Goal: Task Accomplishment & Management: Use online tool/utility

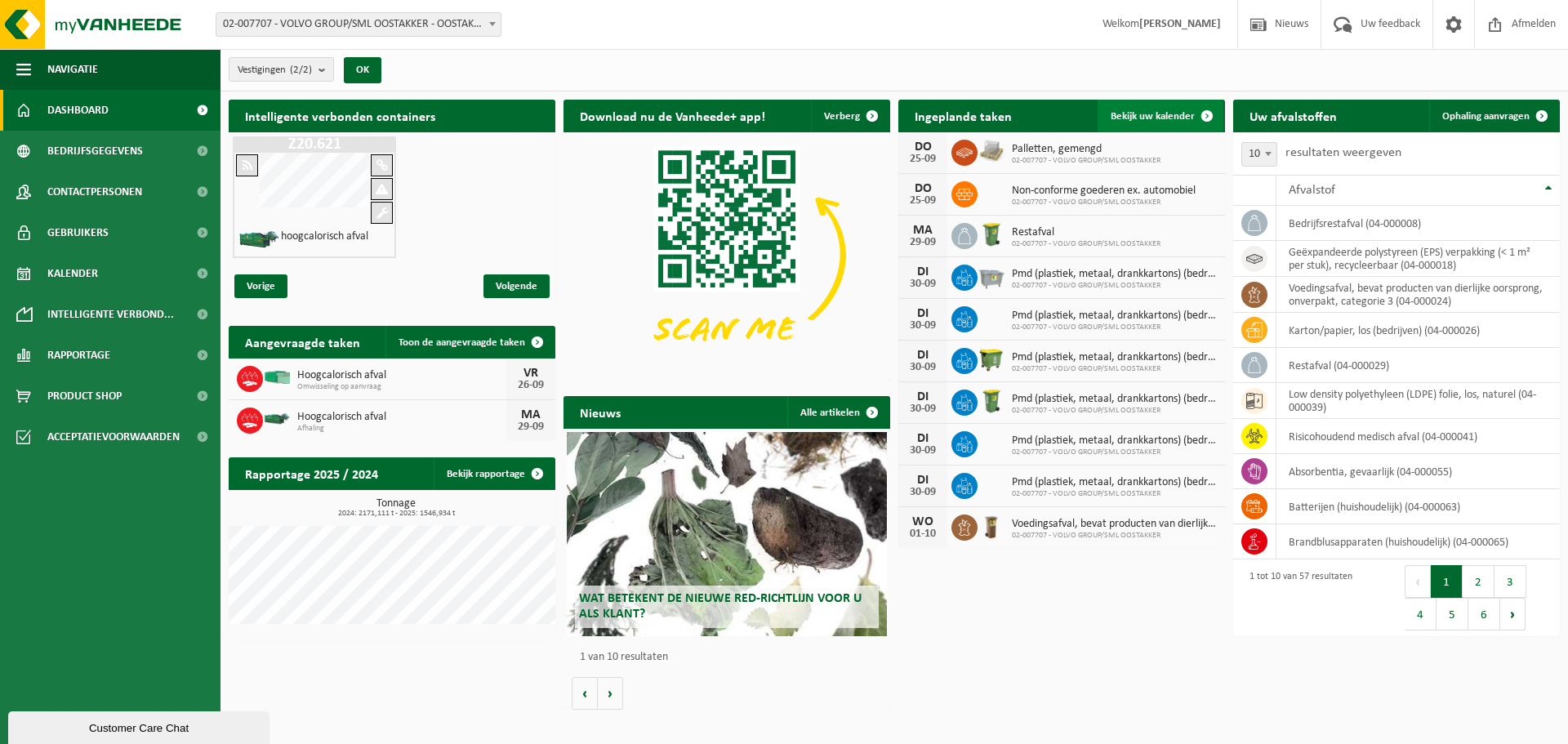
click at [1162, 111] on span "Bekijk uw kalender" at bounding box center [1153, 116] width 84 height 11
click at [1162, 115] on span "Bekijk uw kalender" at bounding box center [1153, 116] width 84 height 11
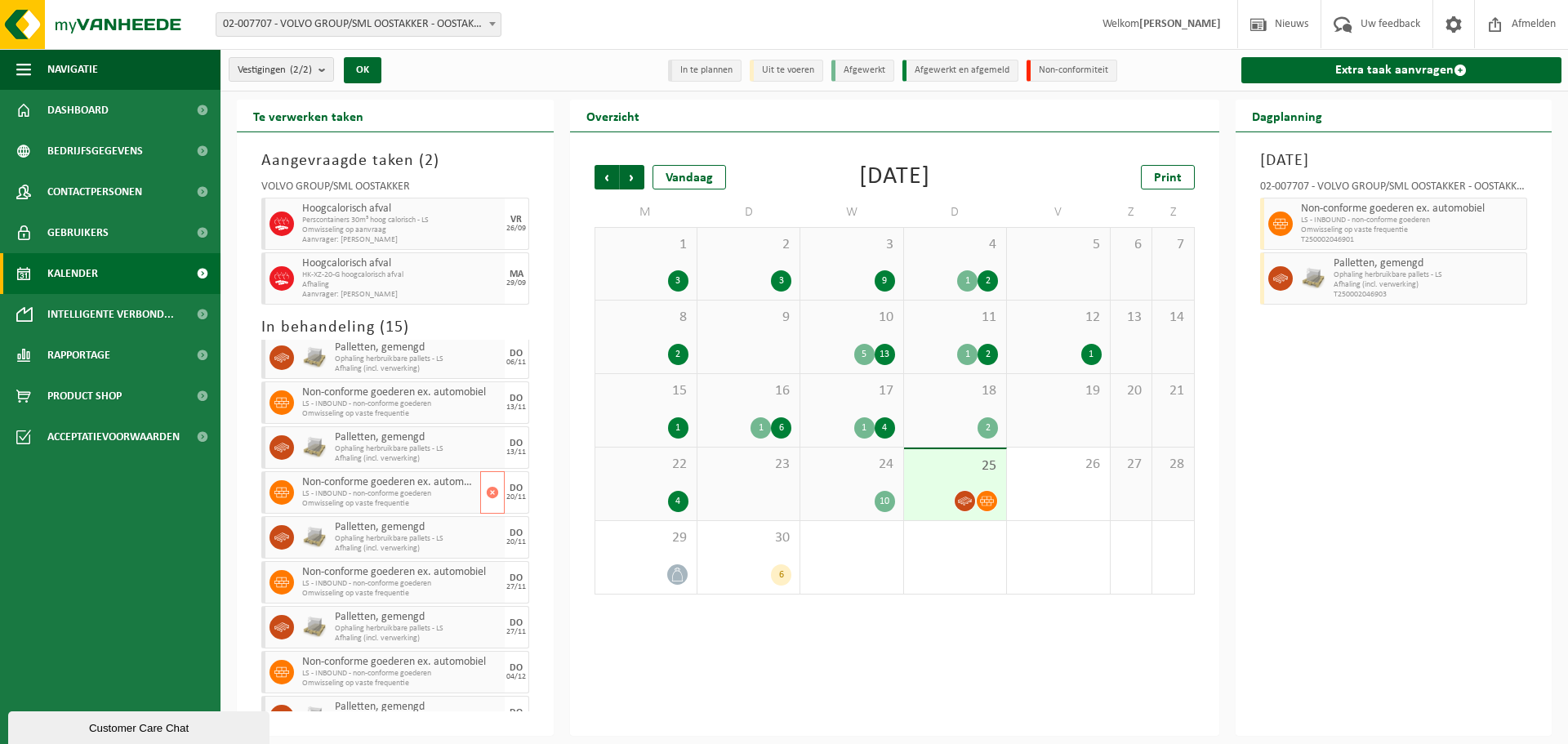
scroll to position [327, 0]
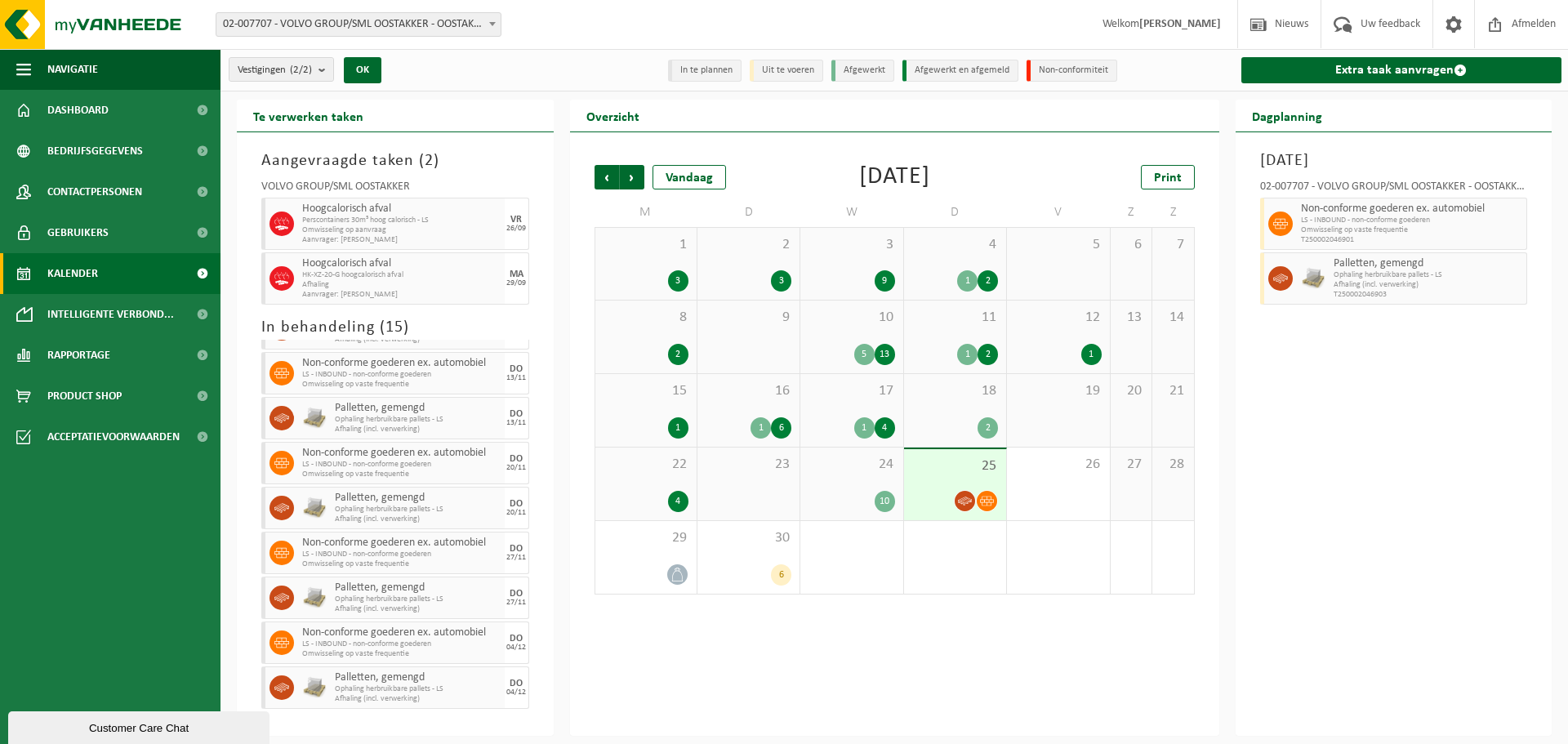
click at [832, 494] on div "10" at bounding box center [852, 501] width 86 height 21
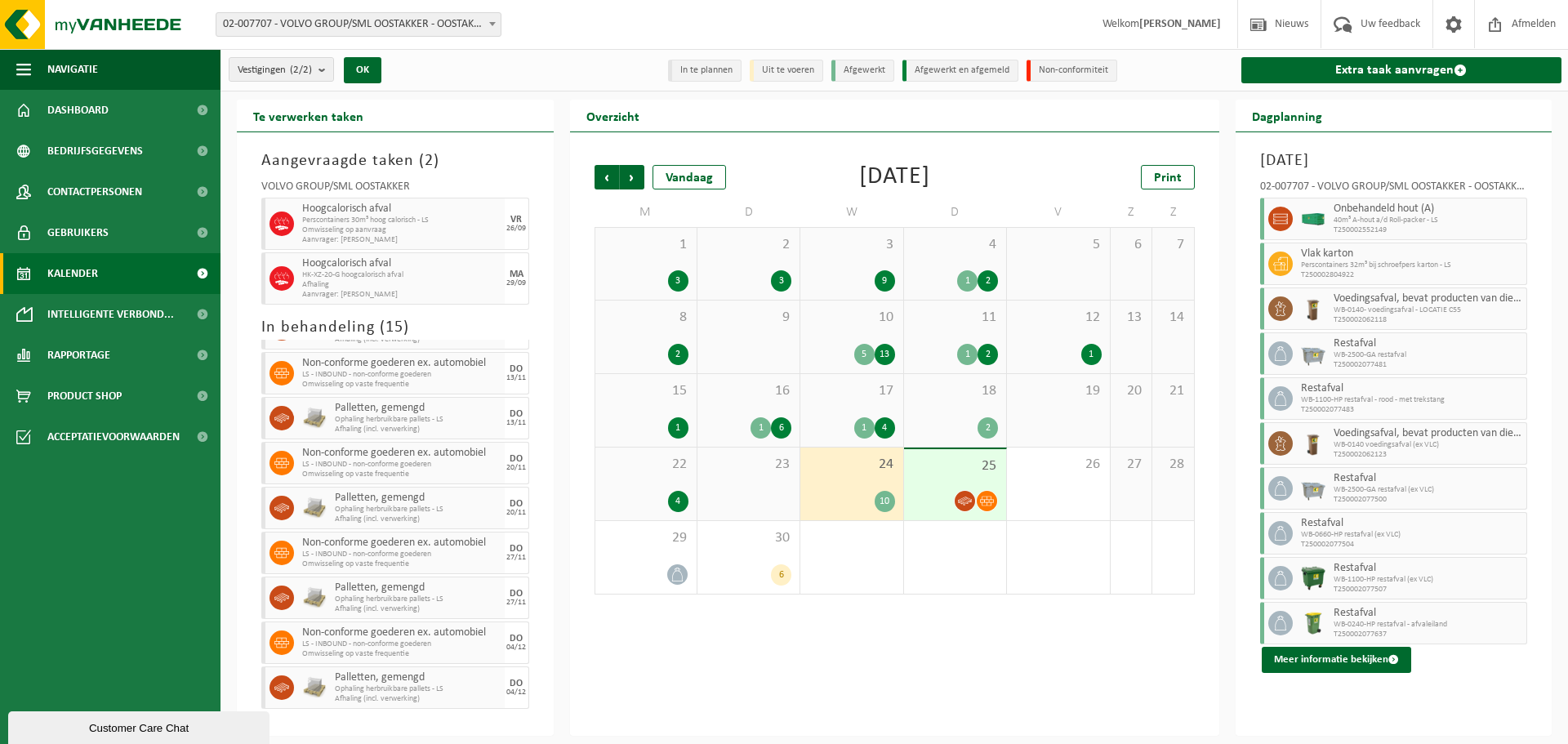
click at [730, 475] on div "23" at bounding box center [749, 484] width 102 height 73
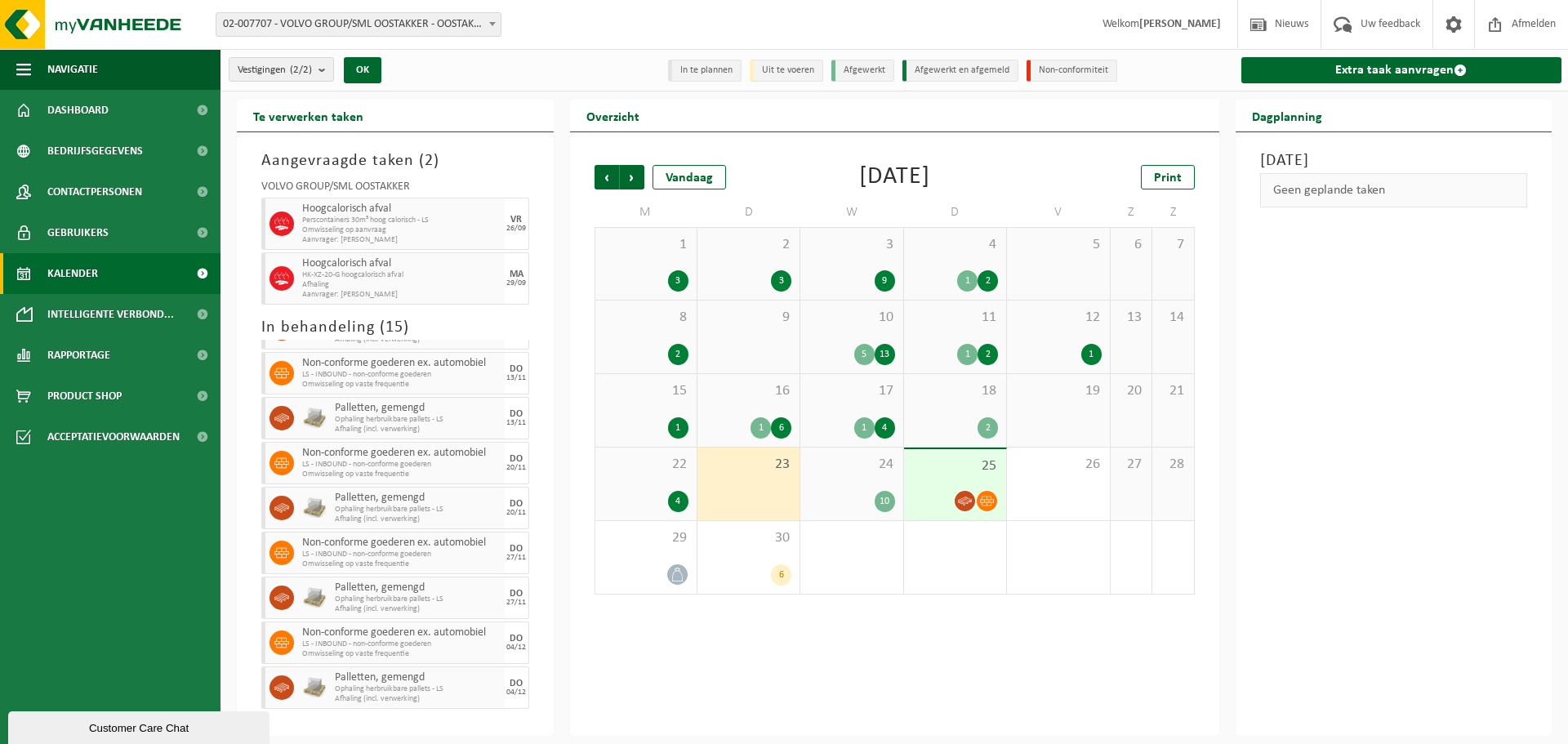
click at [665, 484] on div "22 4" at bounding box center [646, 484] width 101 height 73
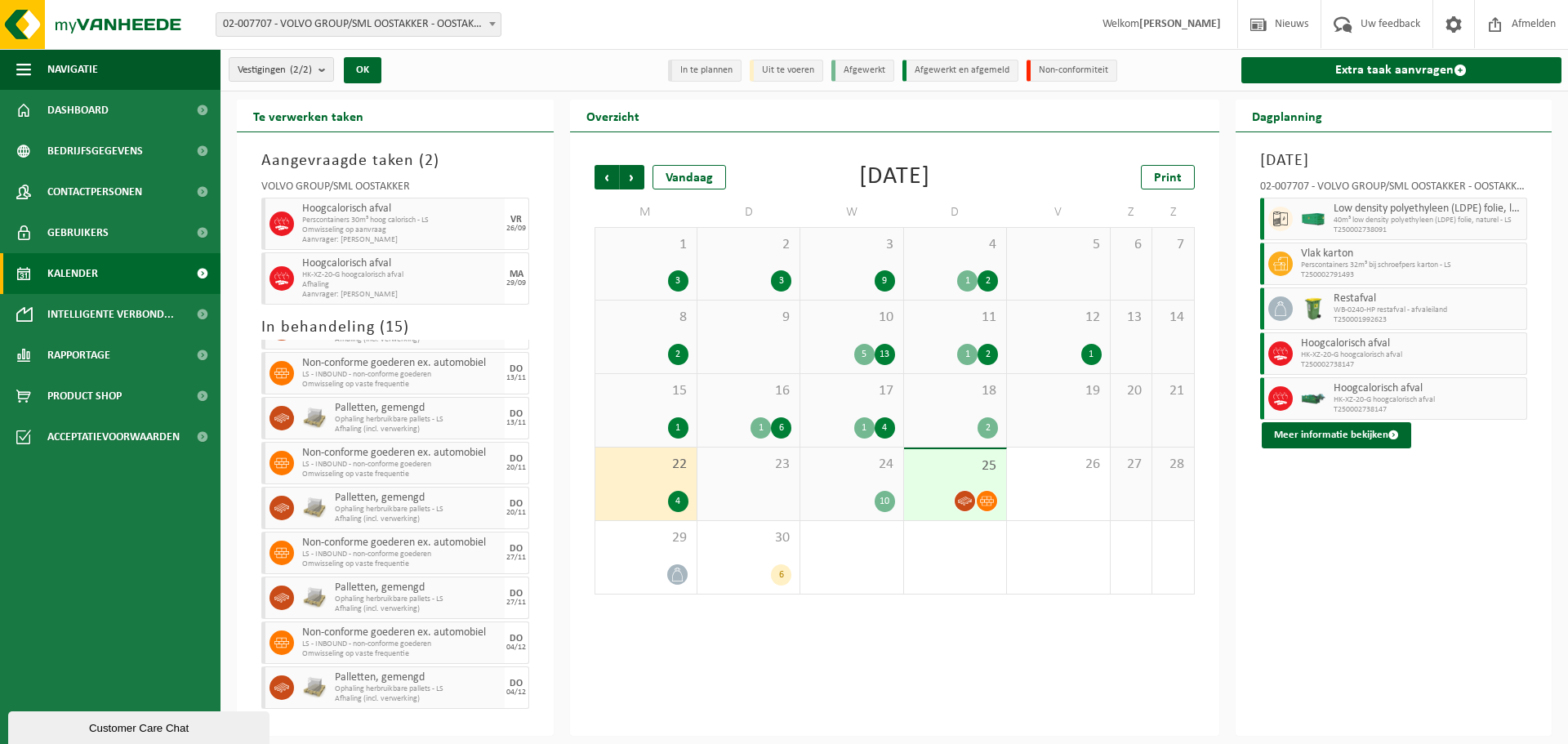
click at [966, 402] on div "18 2" at bounding box center [955, 411] width 102 height 73
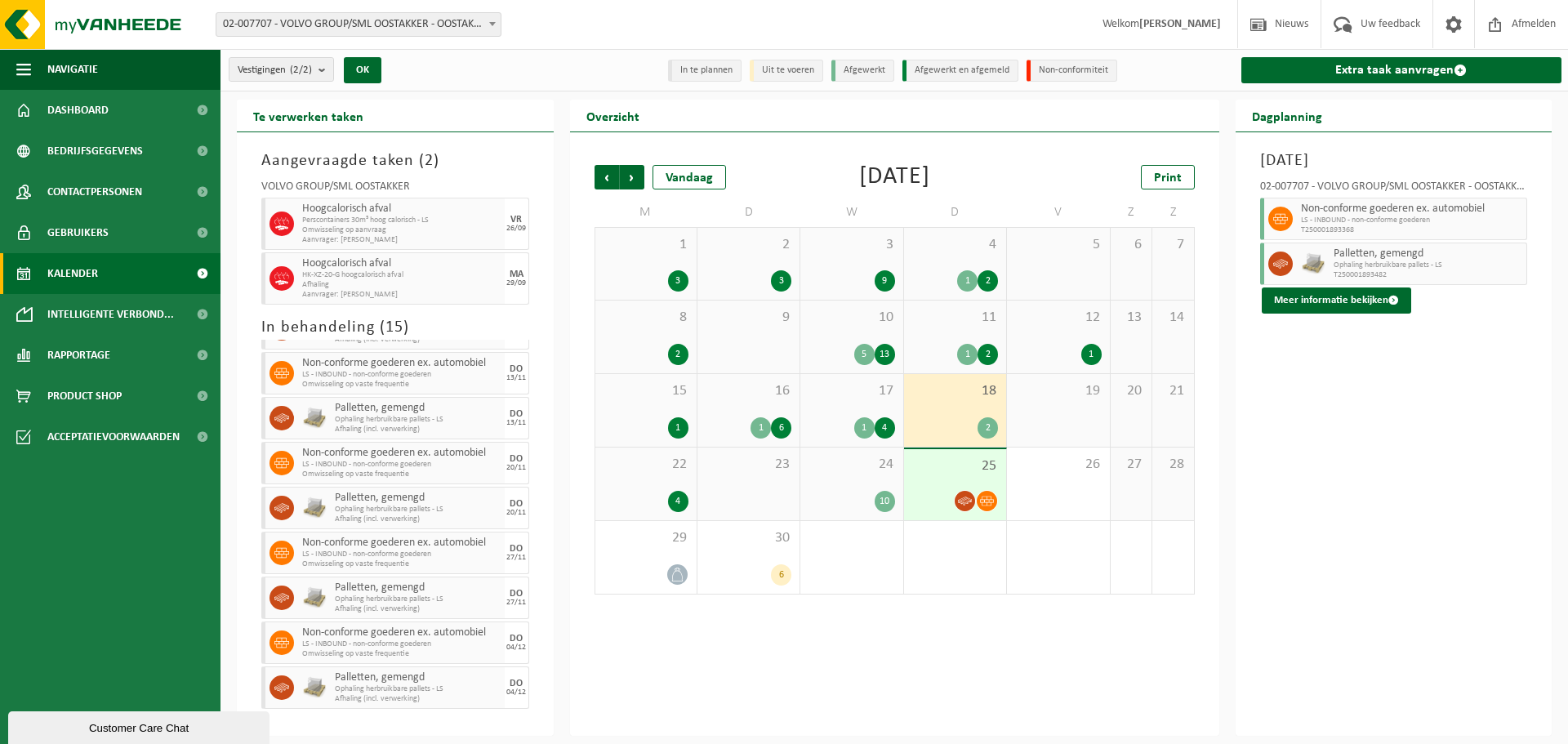
click at [845, 389] on span "17" at bounding box center [852, 392] width 86 height 18
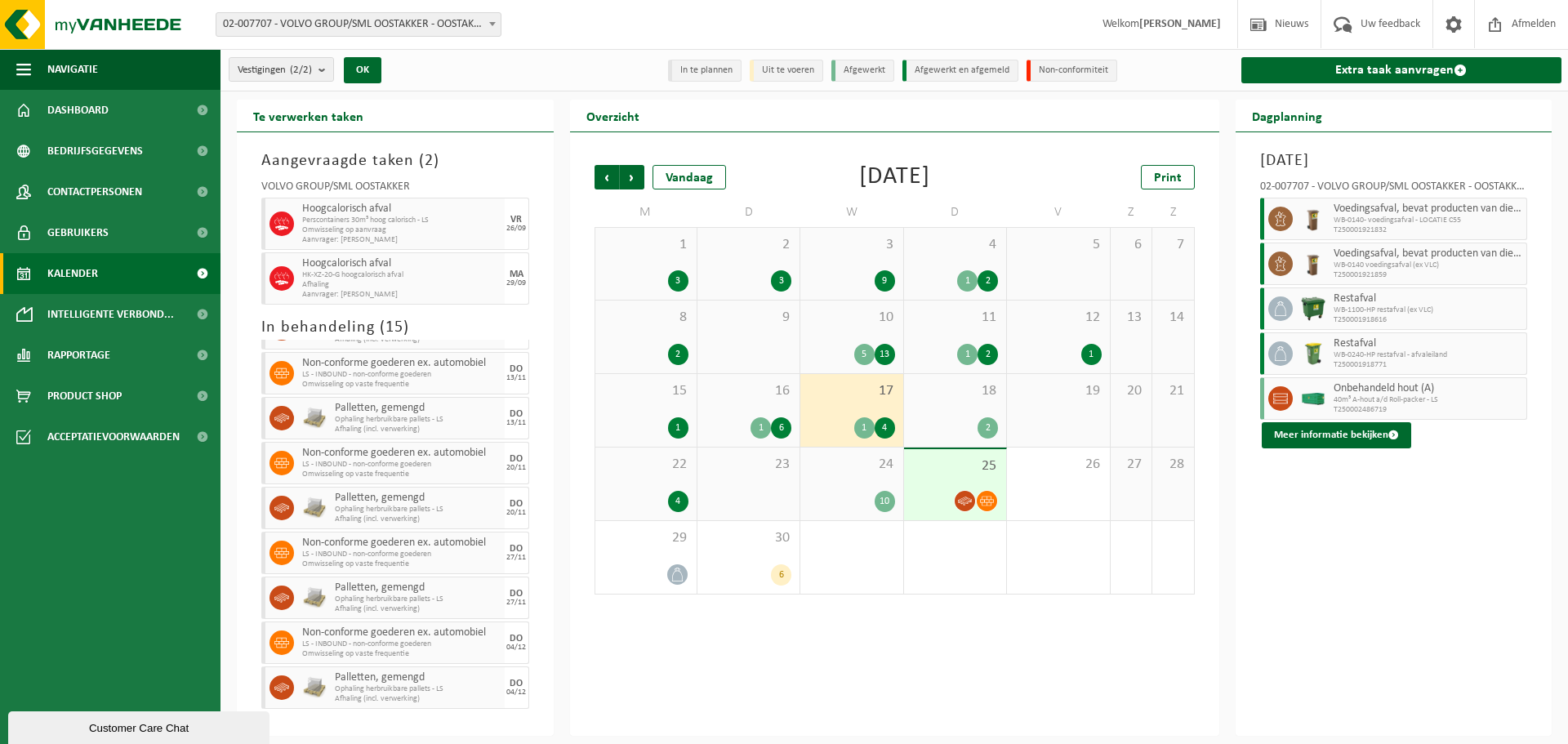
click at [783, 391] on span "16" at bounding box center [749, 392] width 86 height 18
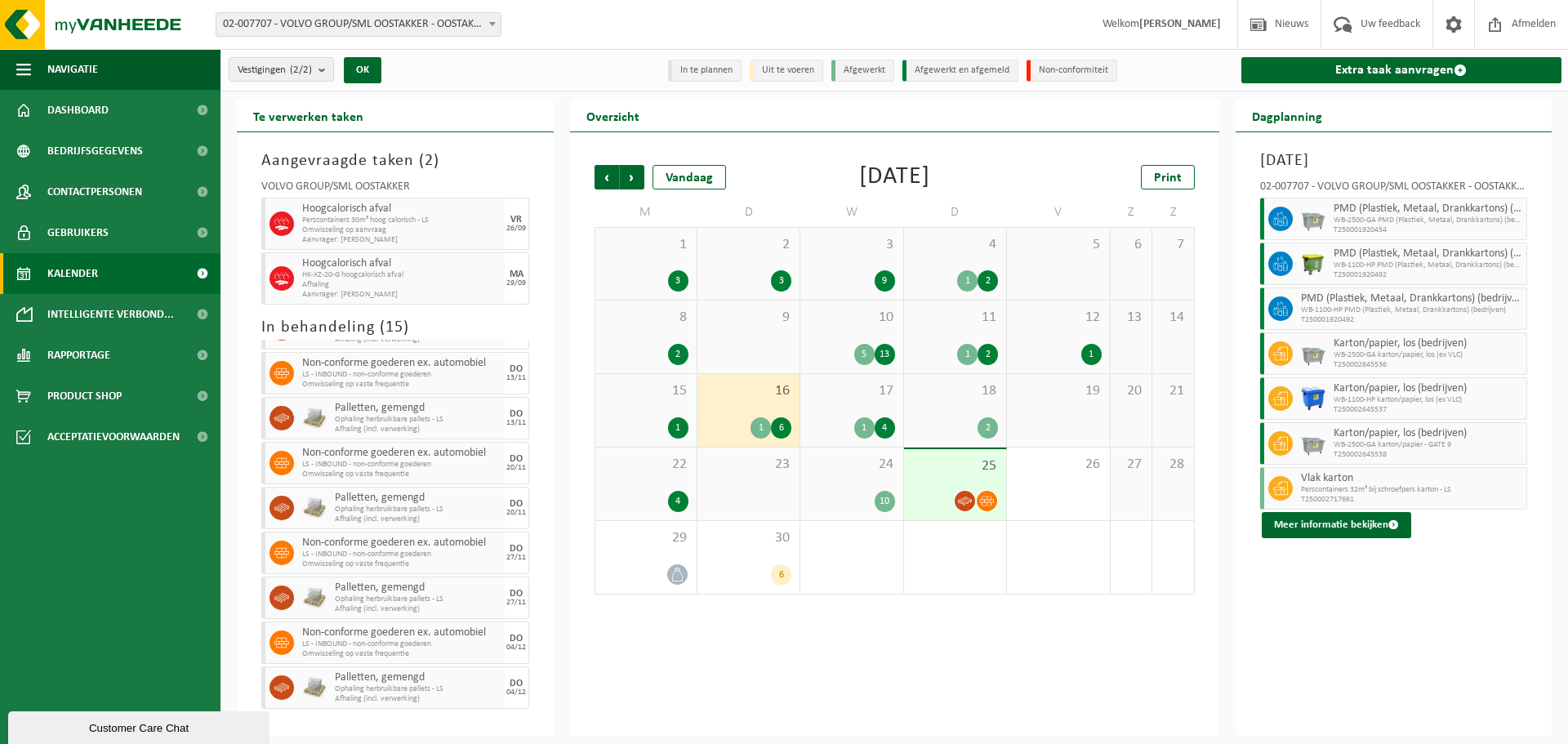
click at [702, 392] on div "16 1 6" at bounding box center [749, 411] width 102 height 73
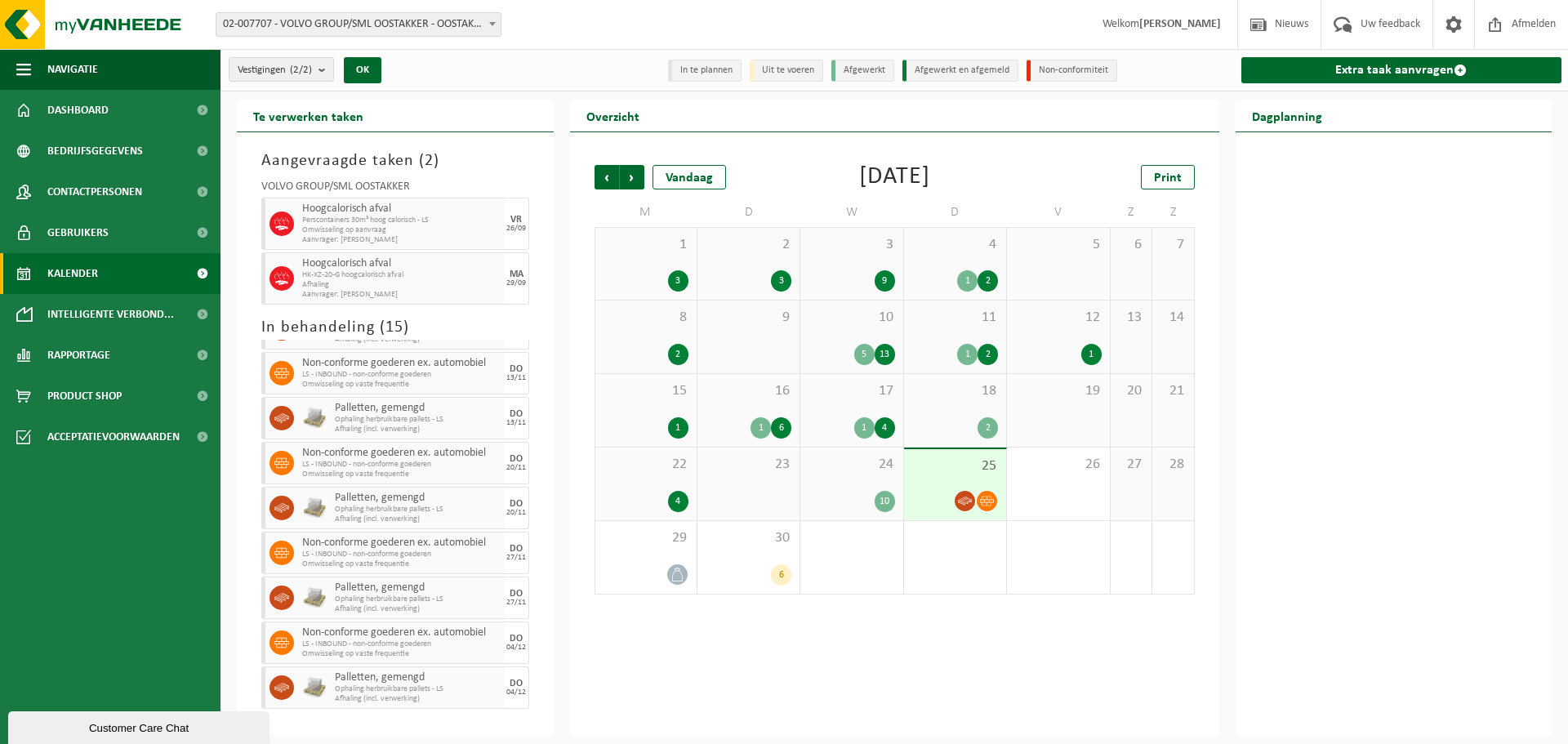
click at [665, 393] on span "15" at bounding box center [646, 392] width 85 height 18
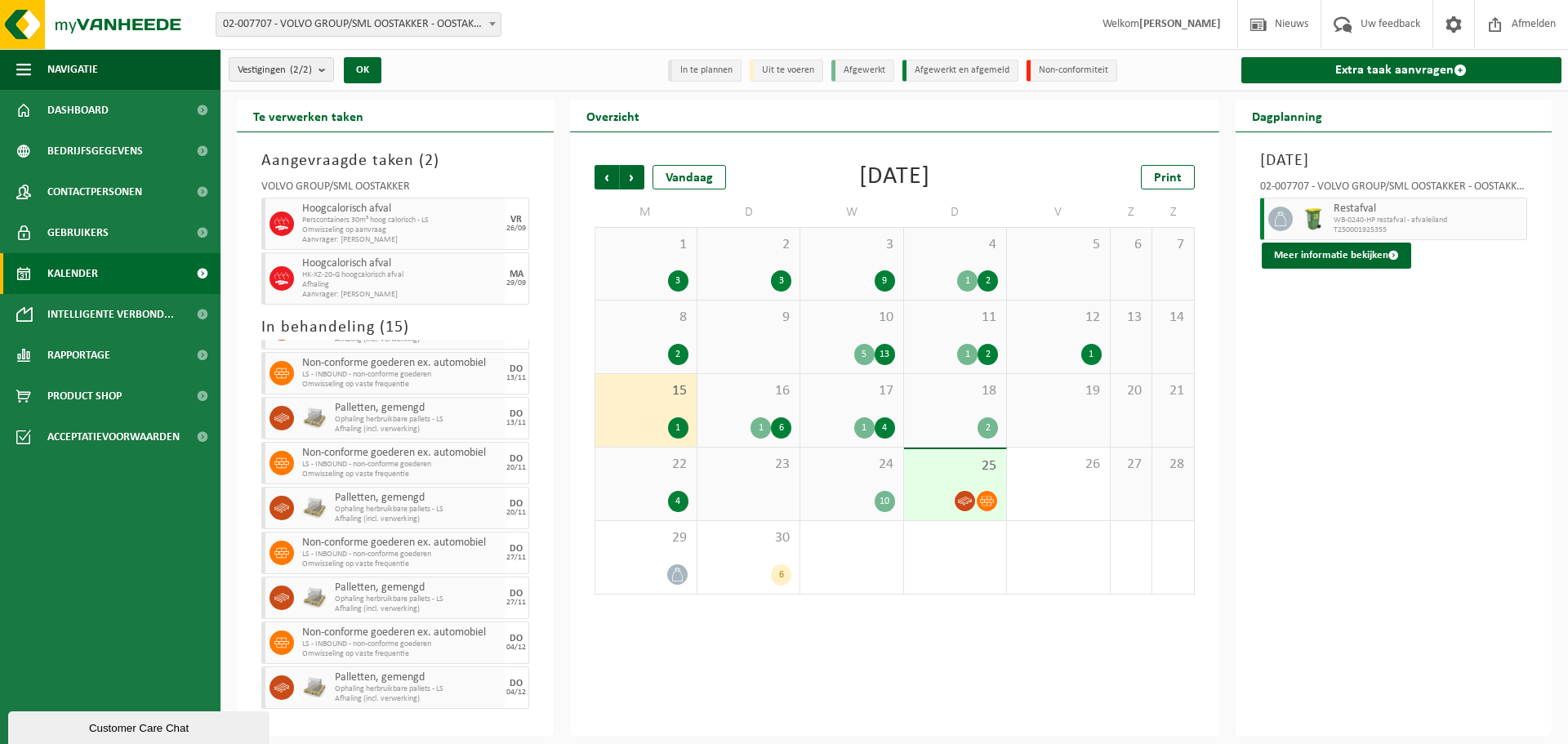
click at [1077, 323] on span "12" at bounding box center [1058, 318] width 86 height 18
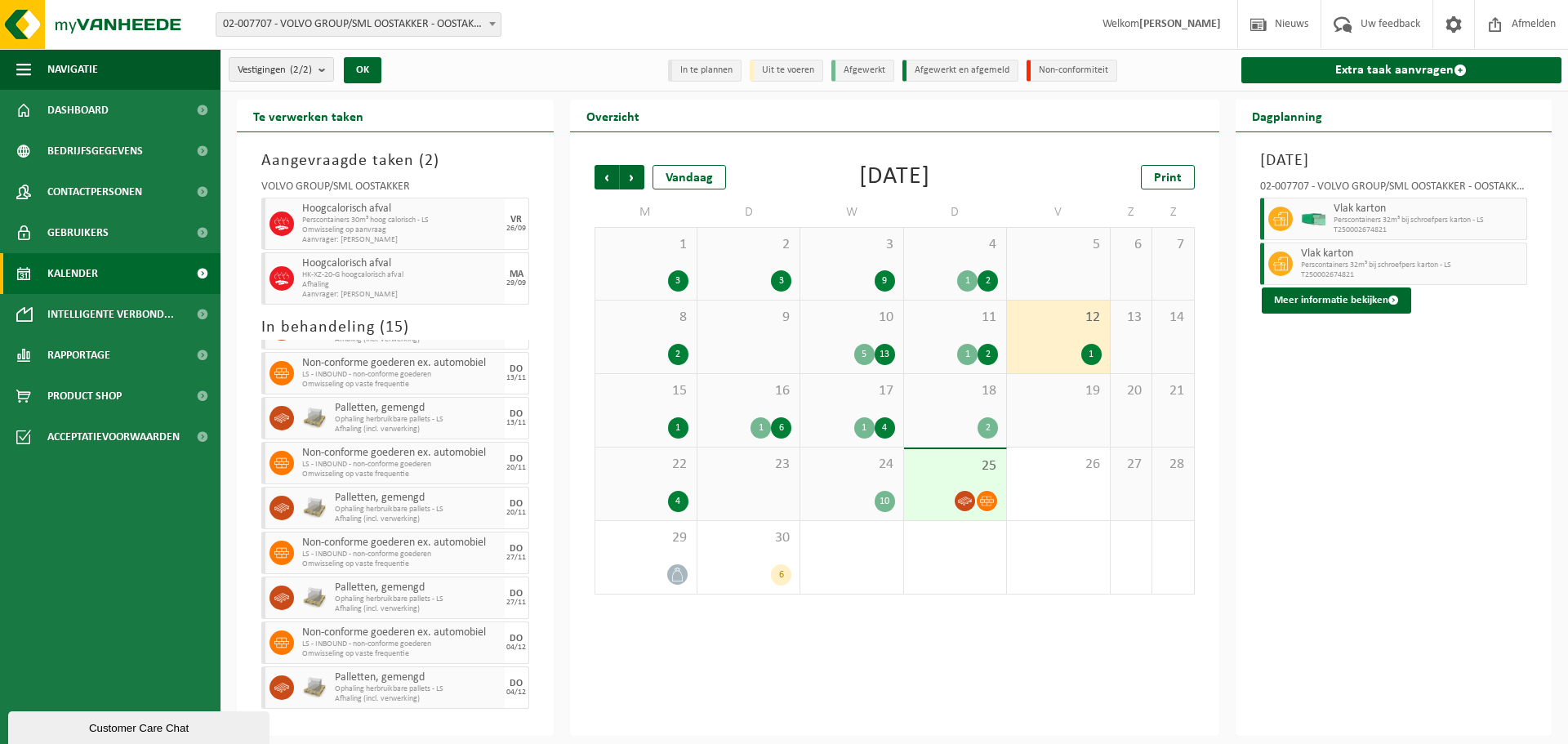
click at [920, 331] on div "11 1 2" at bounding box center [955, 337] width 102 height 73
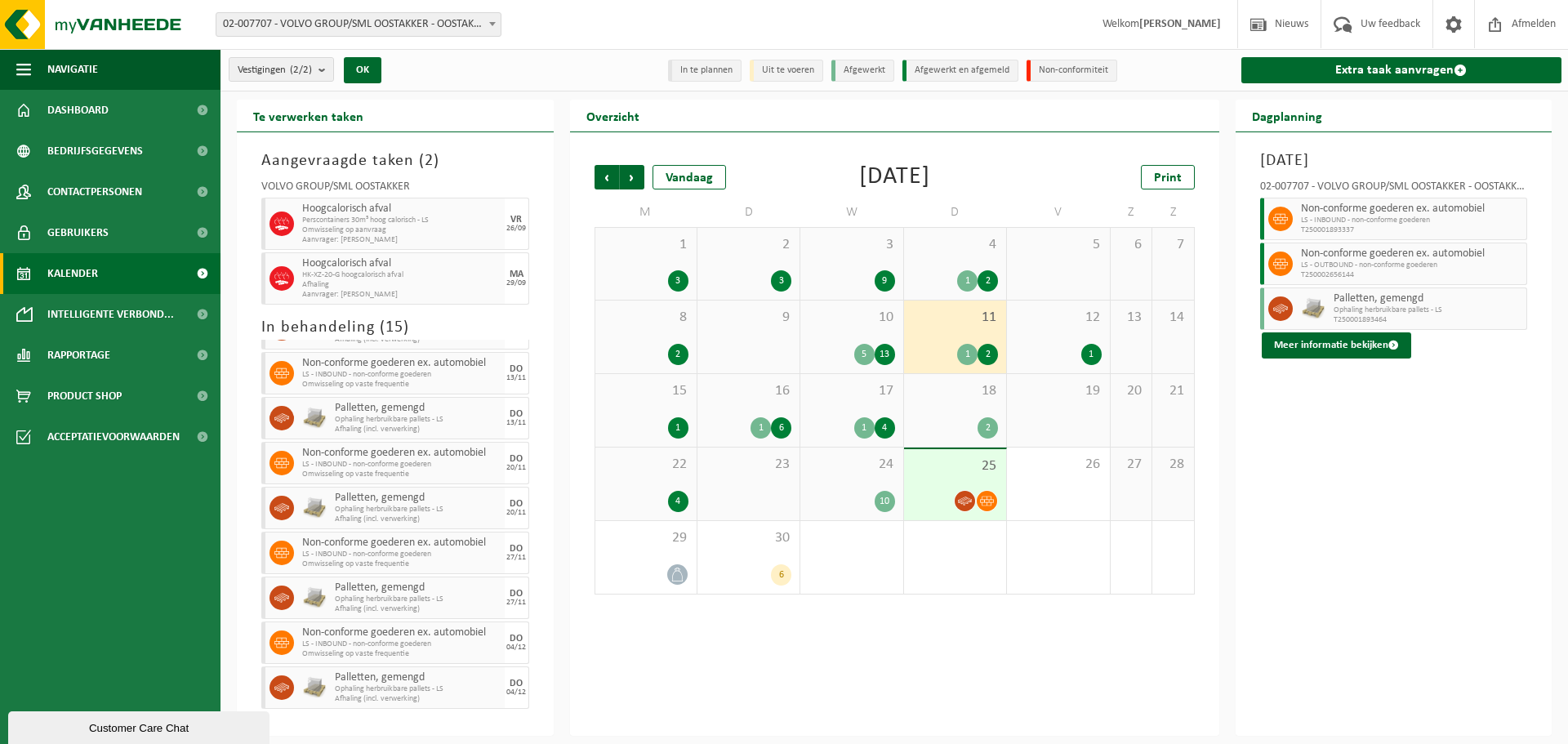
click at [821, 332] on div "10 5 13" at bounding box center [852, 337] width 102 height 73
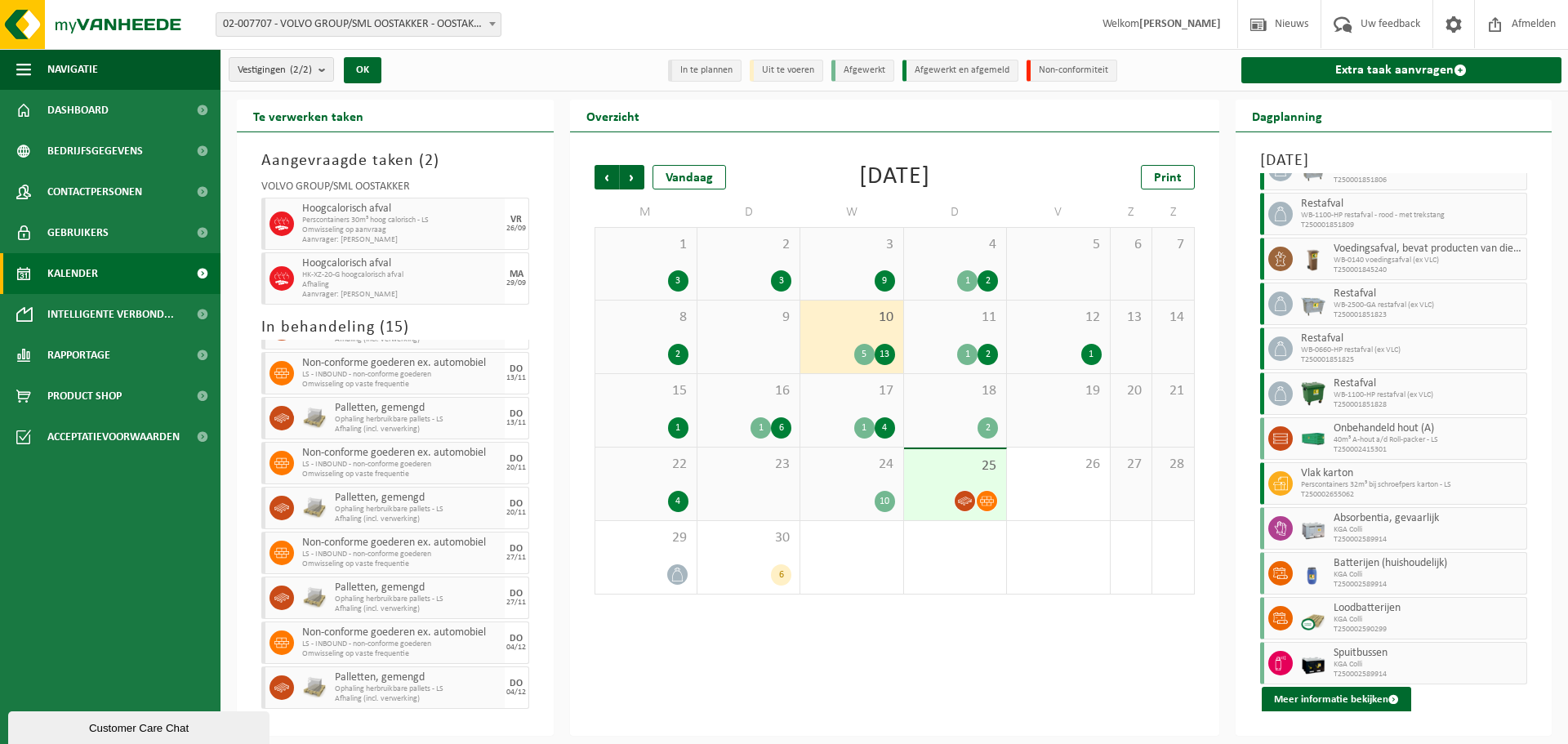
scroll to position [365, 0]
click at [758, 341] on div "9" at bounding box center [749, 337] width 102 height 73
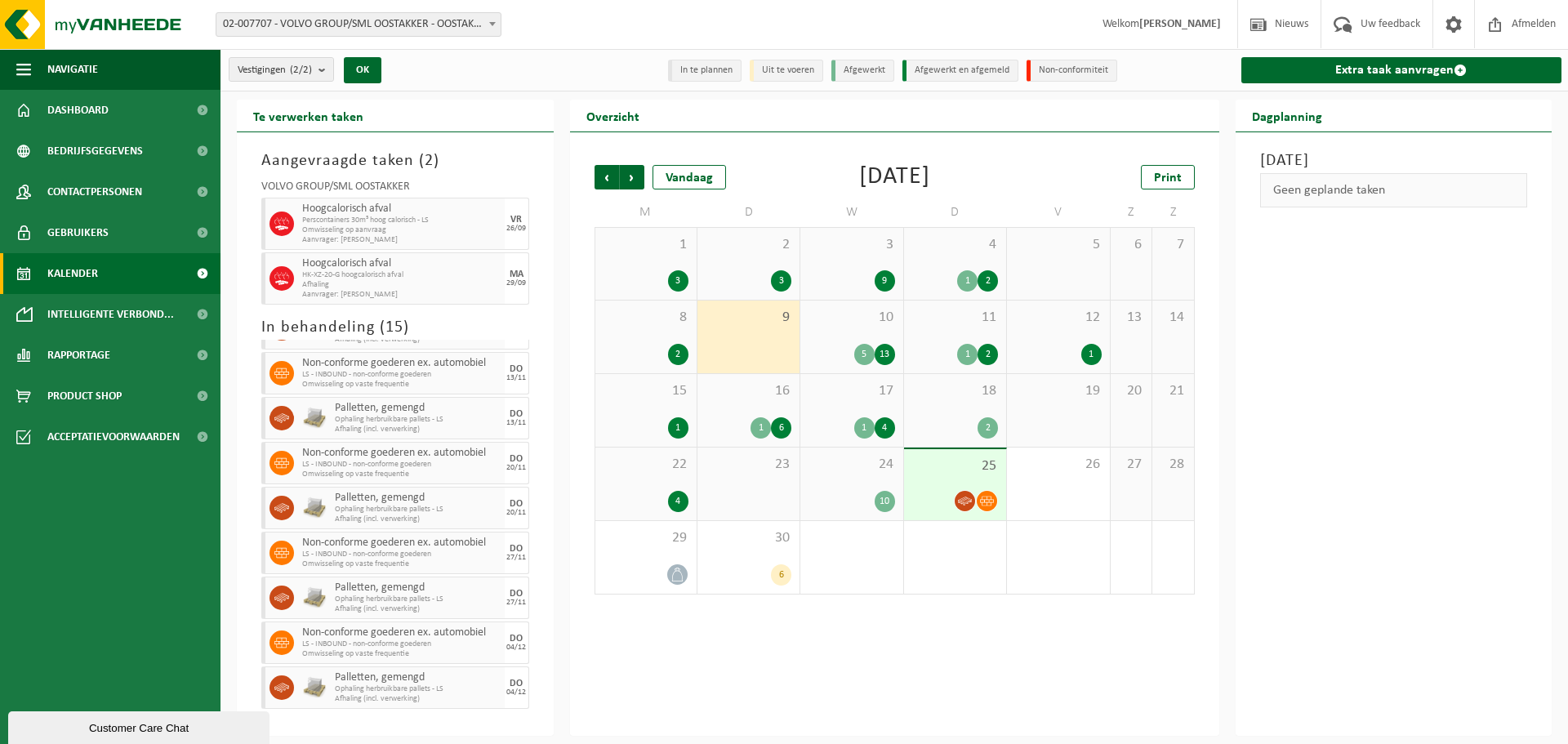
click at [683, 338] on div "8 2" at bounding box center [646, 337] width 101 height 73
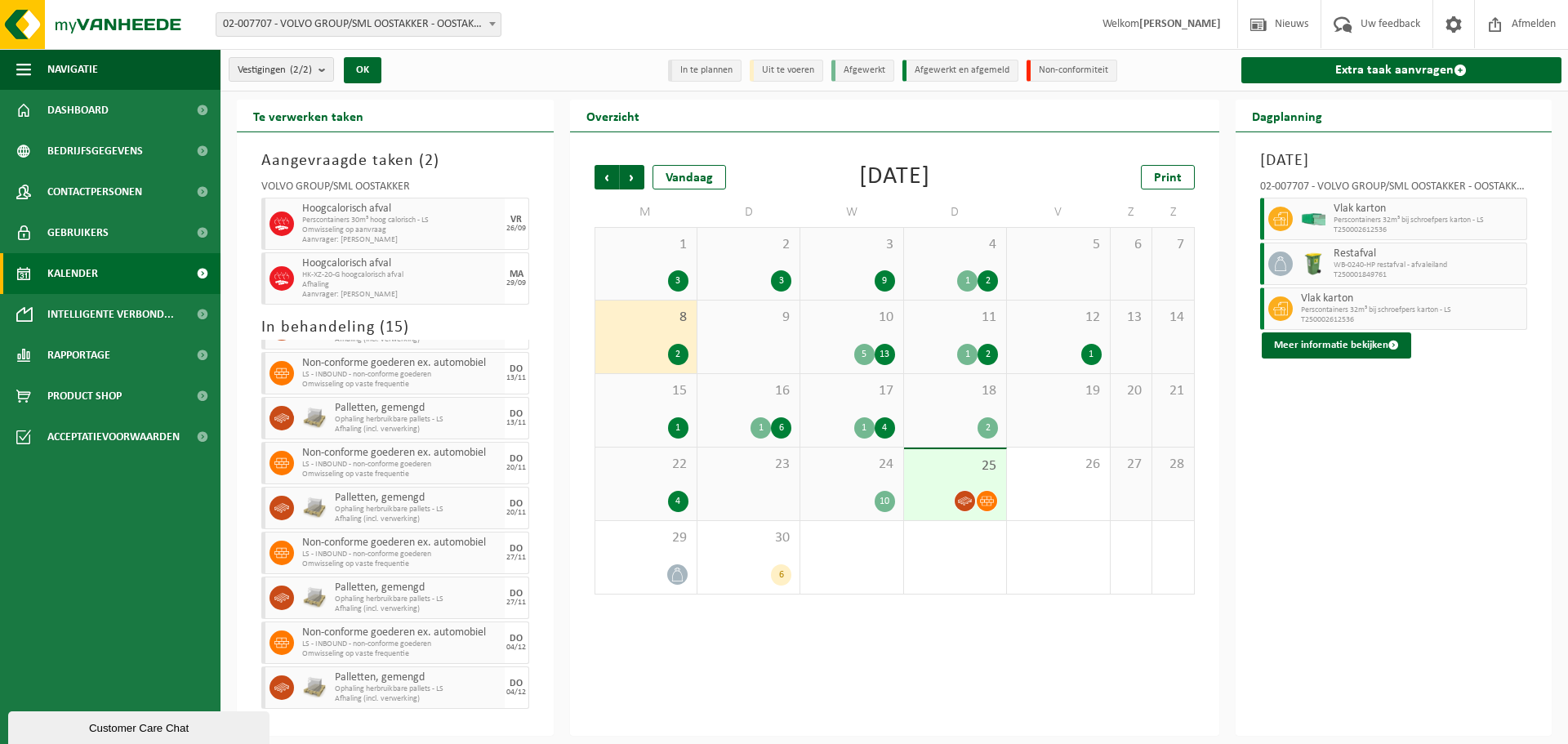
click at [922, 260] on div "4 1 2" at bounding box center [955, 263] width 102 height 72
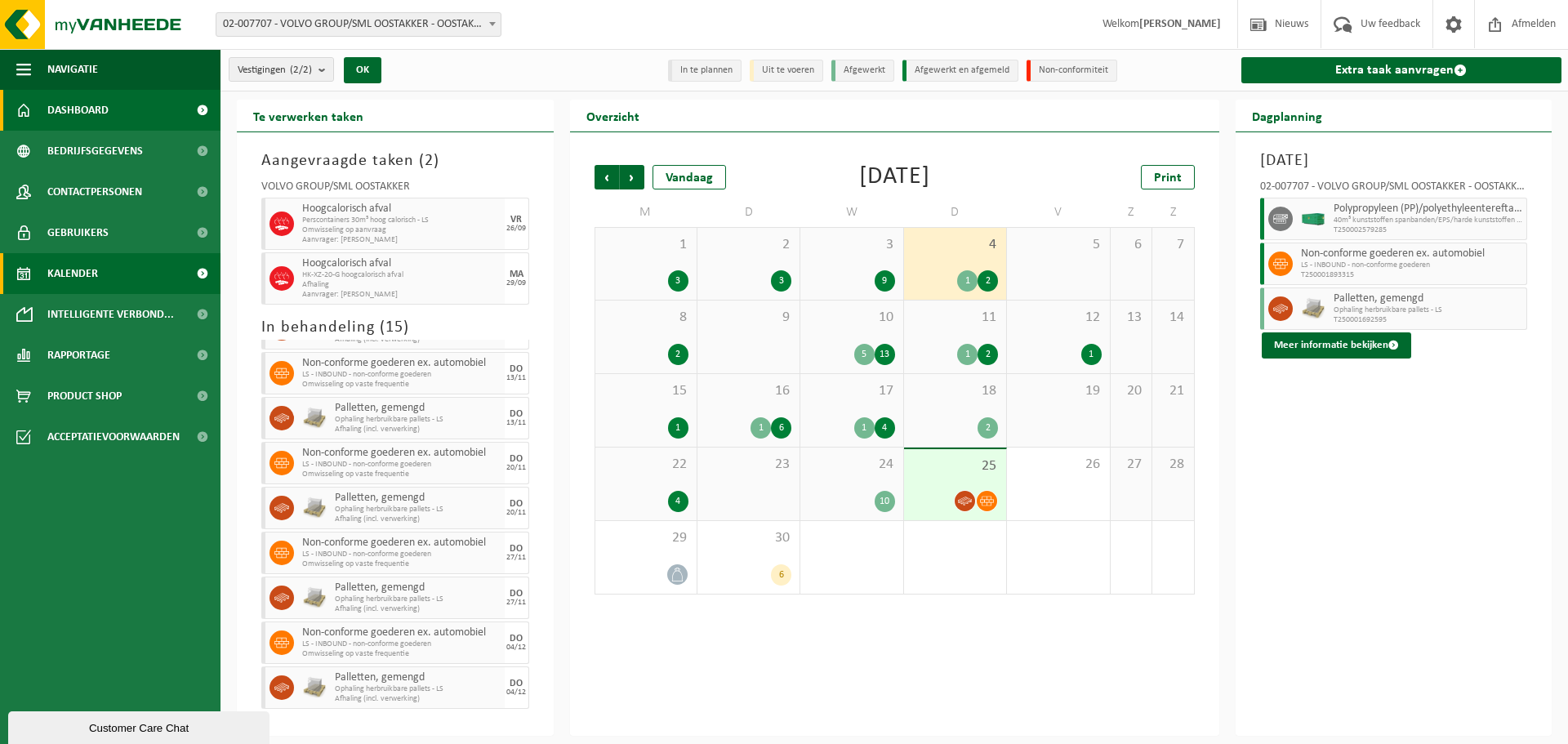
click at [109, 120] on link "Dashboard" at bounding box center [110, 111] width 220 height 41
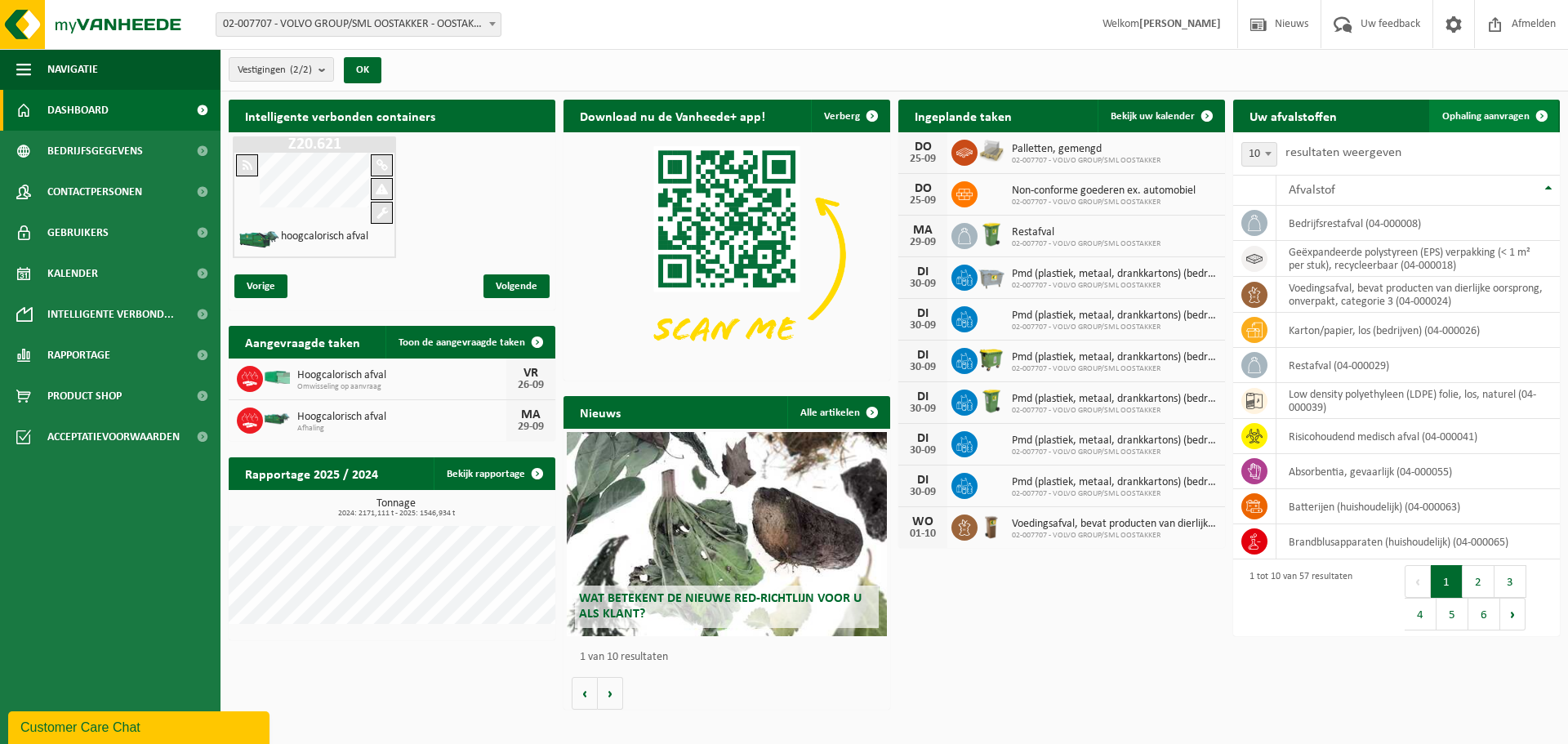
click at [1504, 126] on link "Ophaling aanvragen" at bounding box center [1493, 116] width 129 height 33
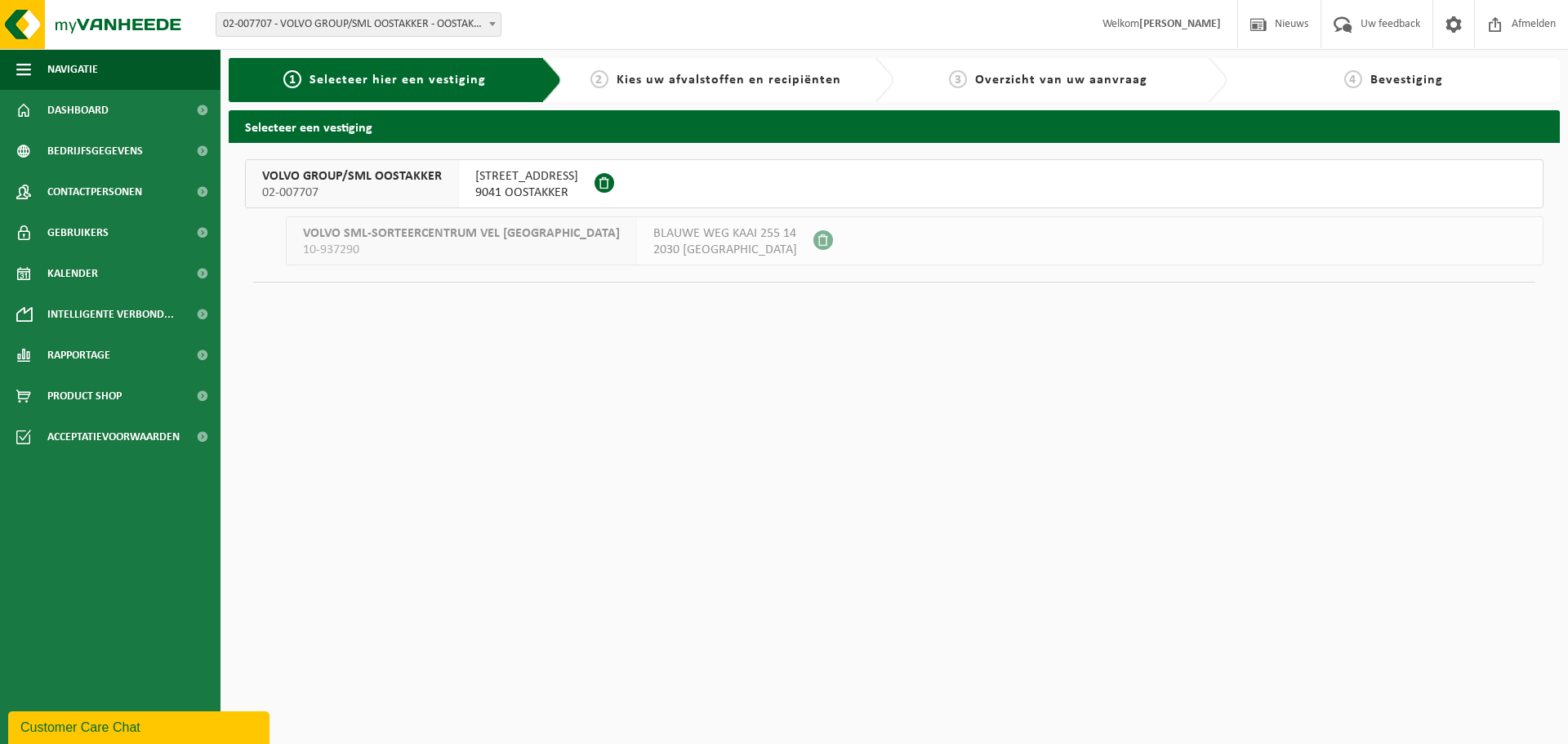
click at [412, 187] on span "02-007707" at bounding box center [352, 193] width 180 height 16
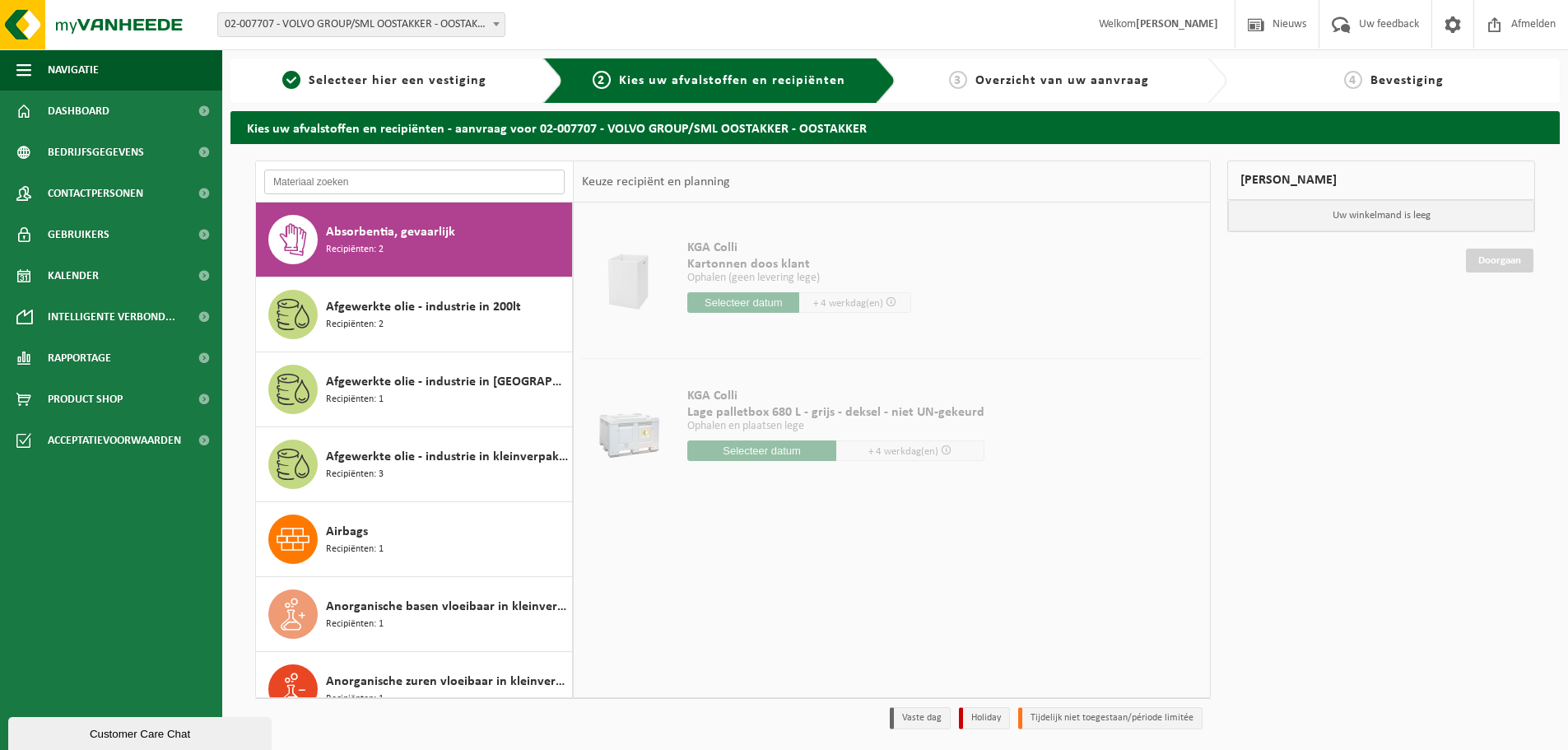
click at [386, 186] on input "text" at bounding box center [415, 182] width 301 height 25
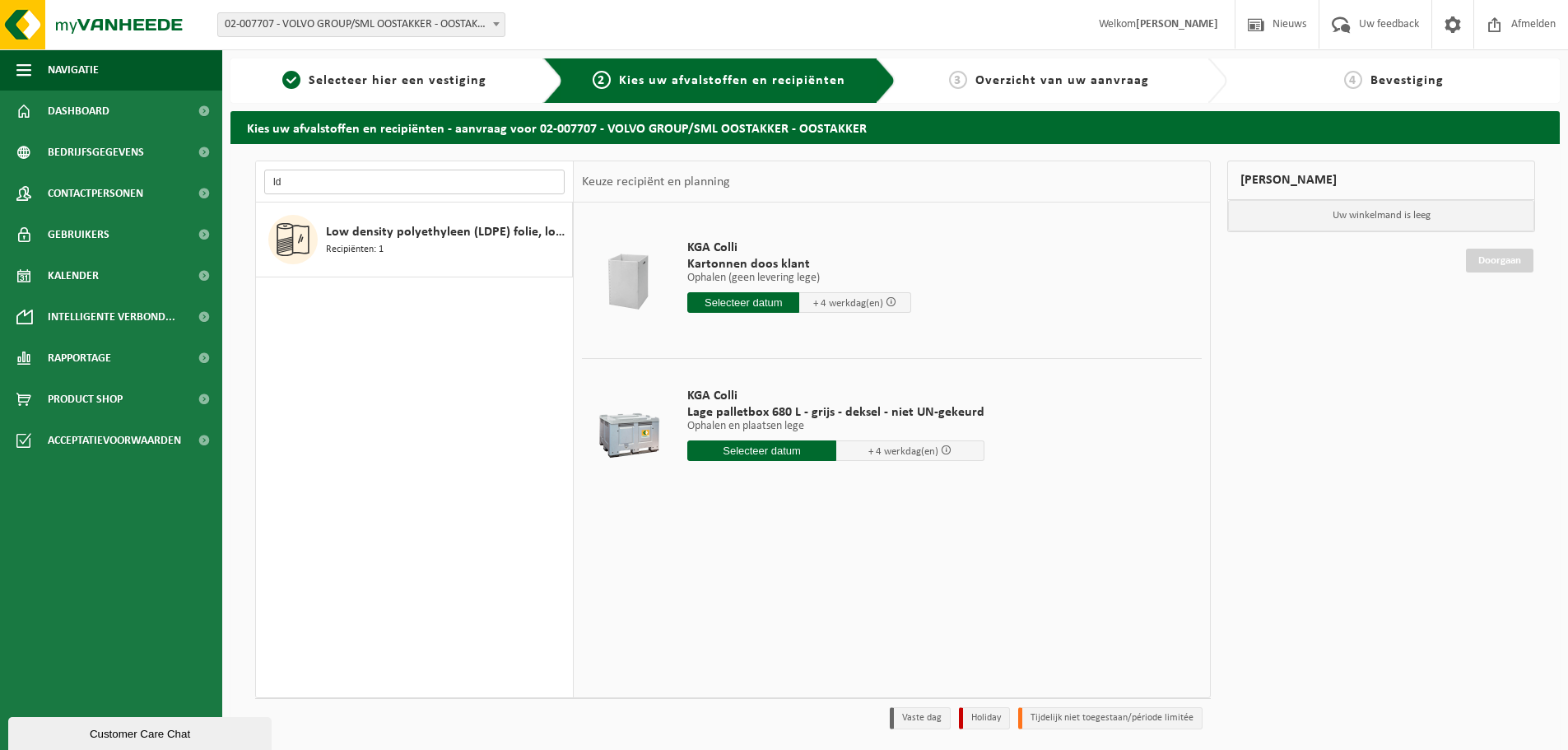
type input "l"
type input "s"
type input "f"
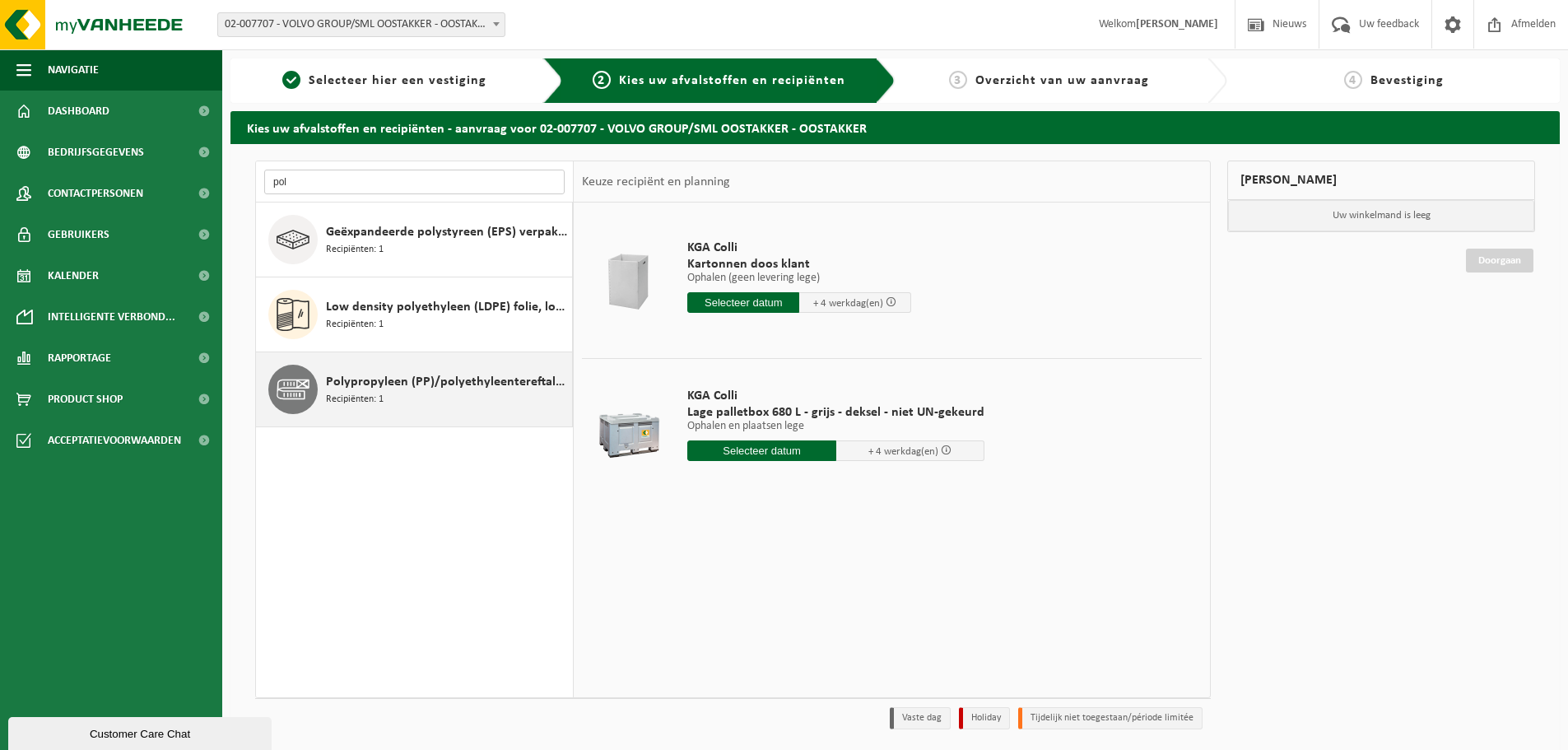
type input "pol"
click at [395, 390] on span "Polypropyleen (PP)/polyethyleentereftalaat (PET) spanbanden" at bounding box center [446, 382] width 242 height 20
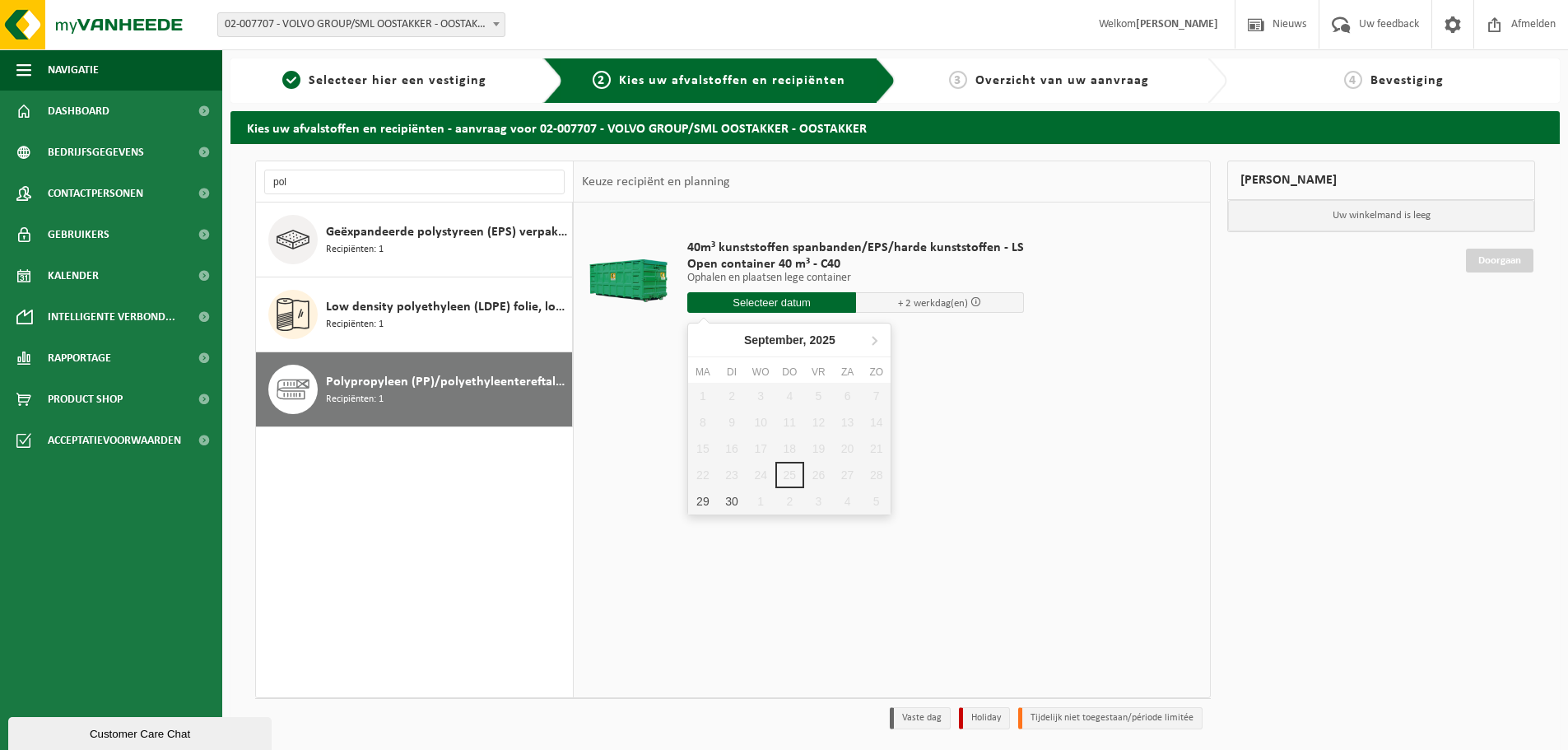
click at [745, 308] on input "text" at bounding box center [771, 303] width 169 height 21
click at [710, 506] on div "29" at bounding box center [702, 501] width 29 height 27
type input "Van 2025-09-29"
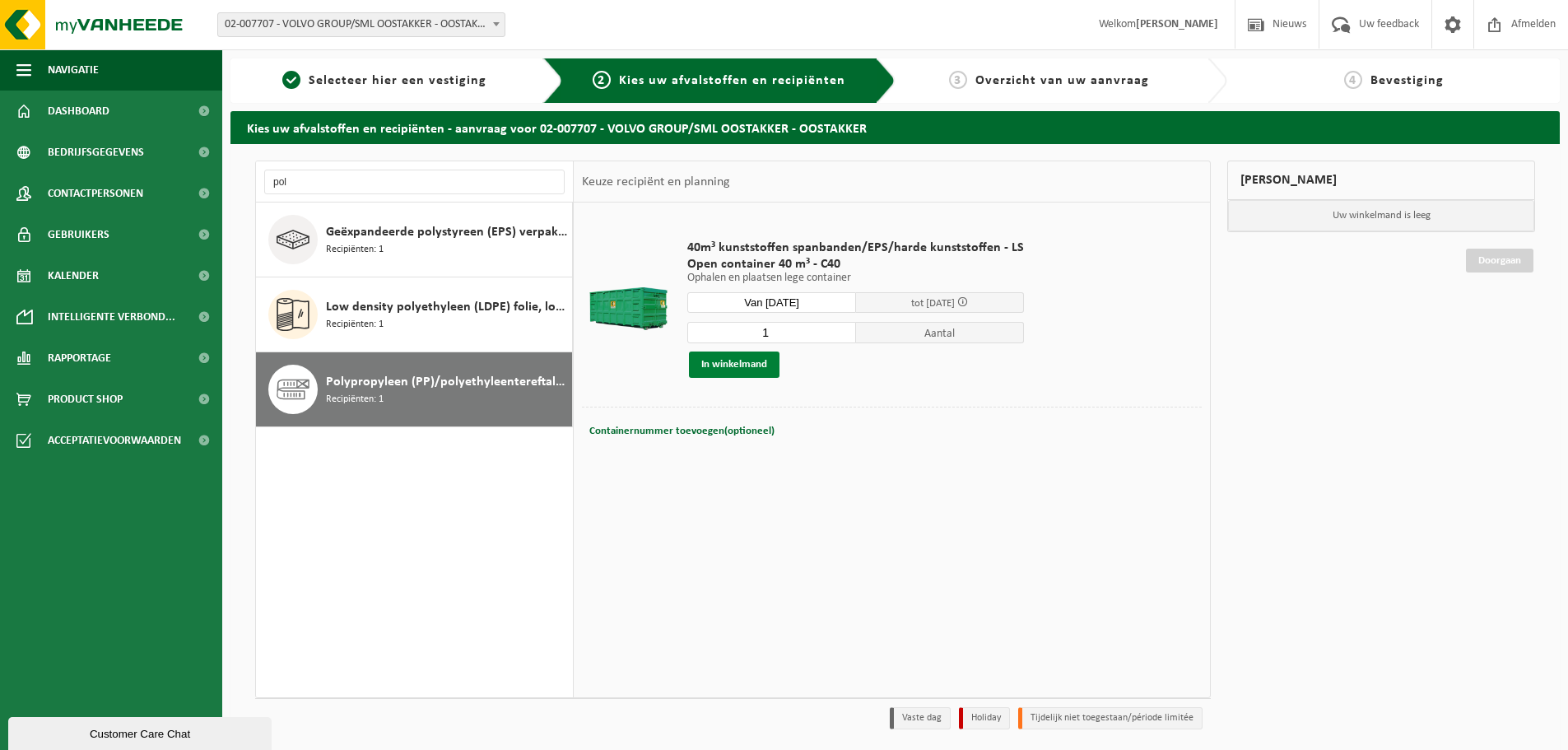
click at [767, 367] on button "In winkelmand" at bounding box center [734, 365] width 91 height 27
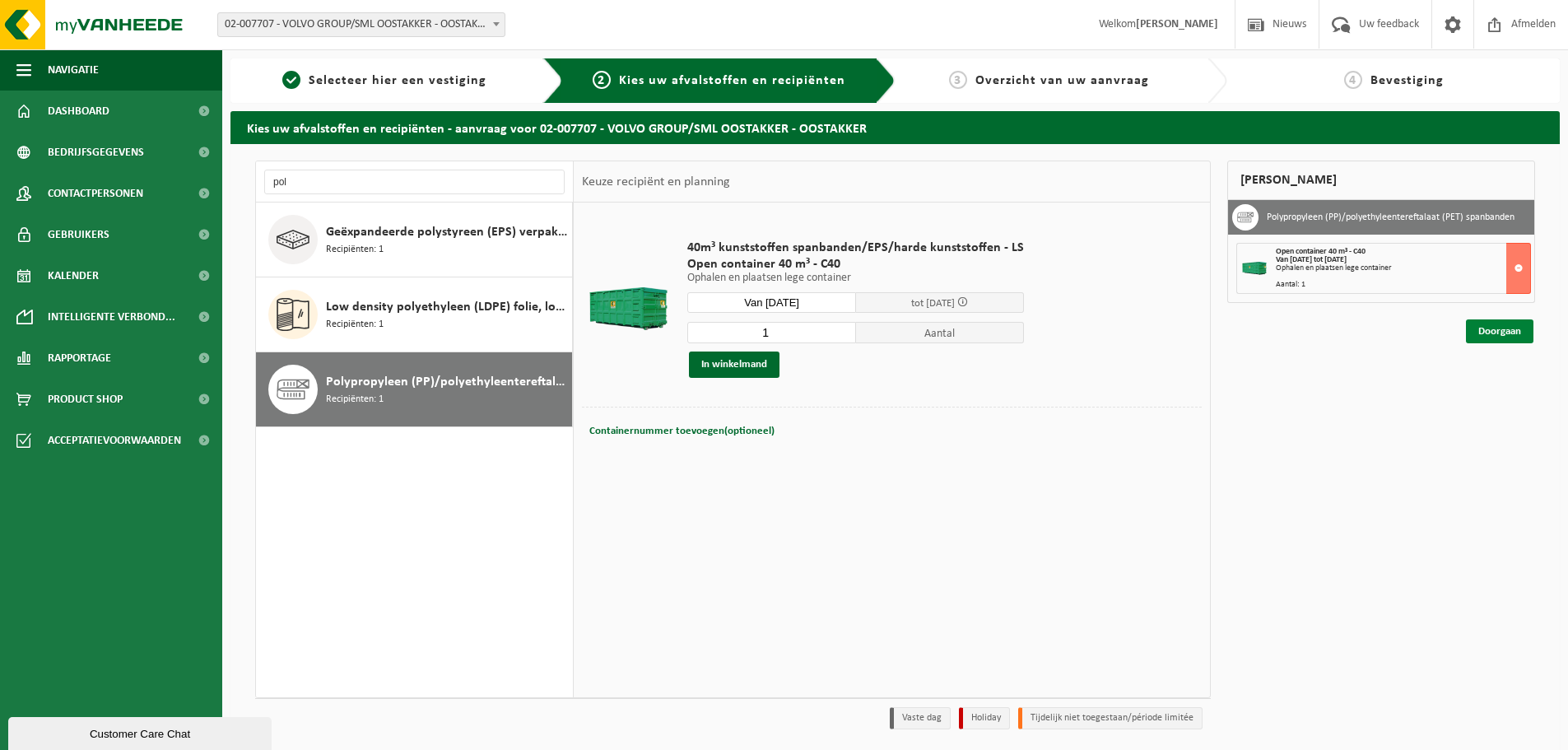
click at [1492, 331] on link "Doorgaan" at bounding box center [1499, 331] width 67 height 24
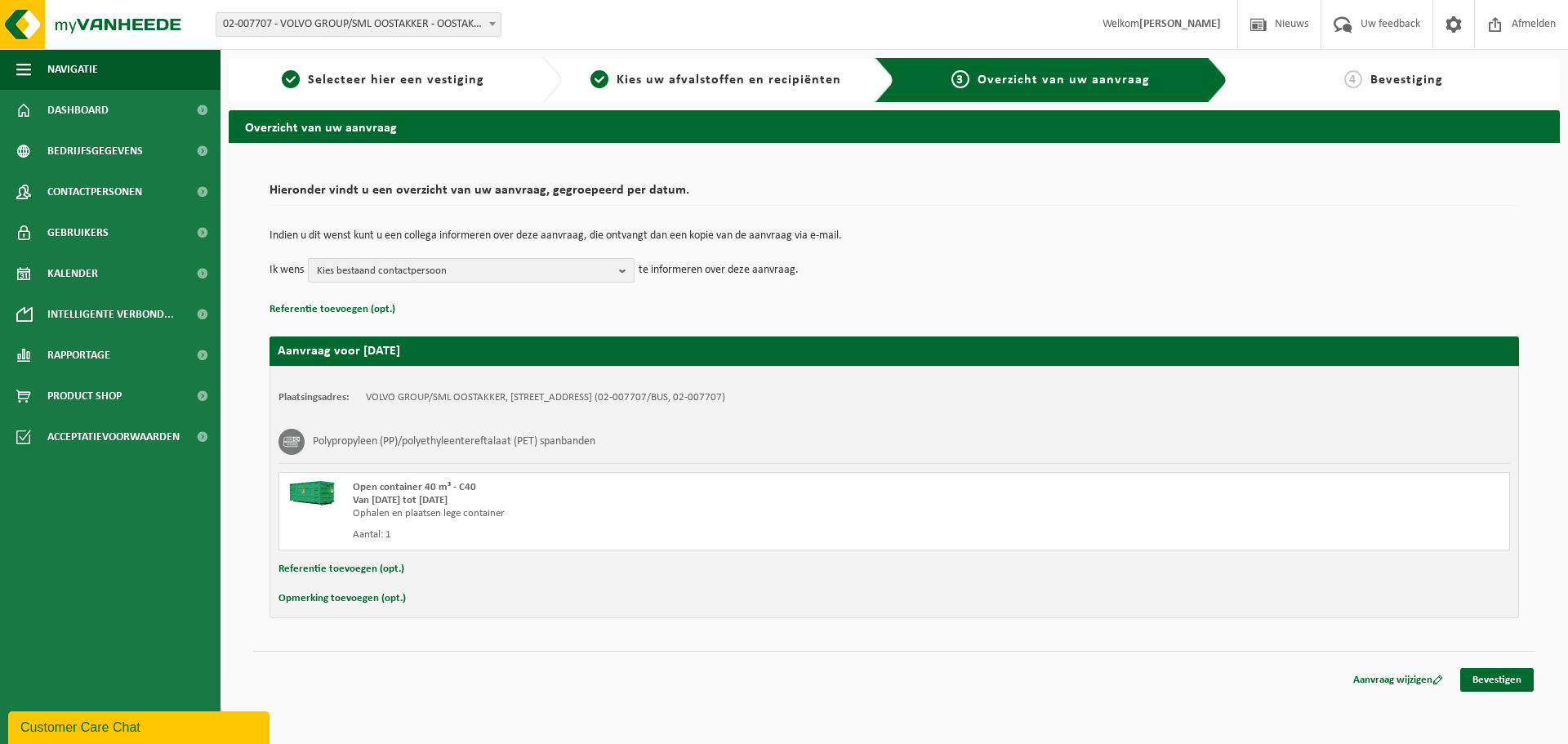
click at [609, 274] on span "Kies bestaand contactpersoon" at bounding box center [464, 271] width 296 height 25
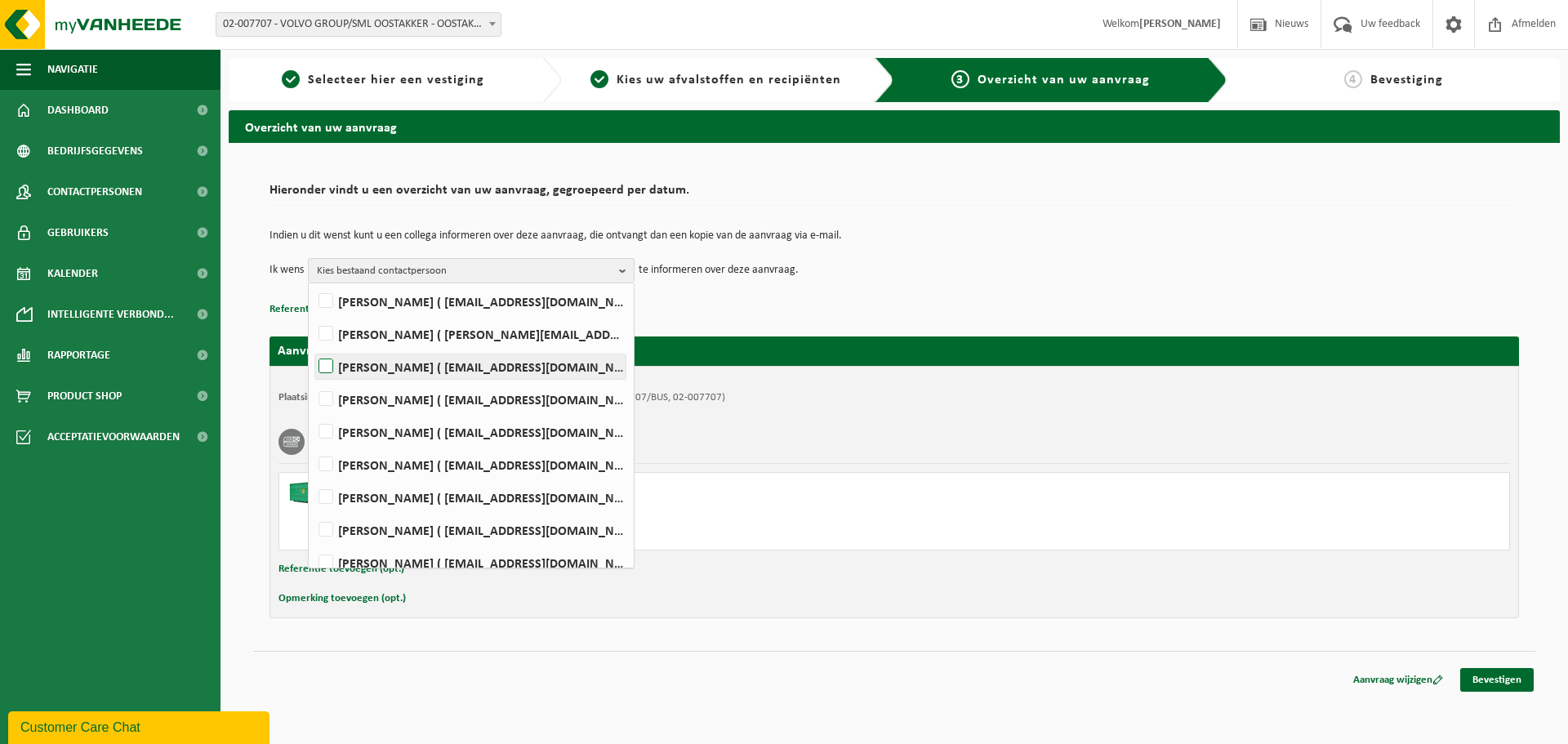
scroll to position [532, 0]
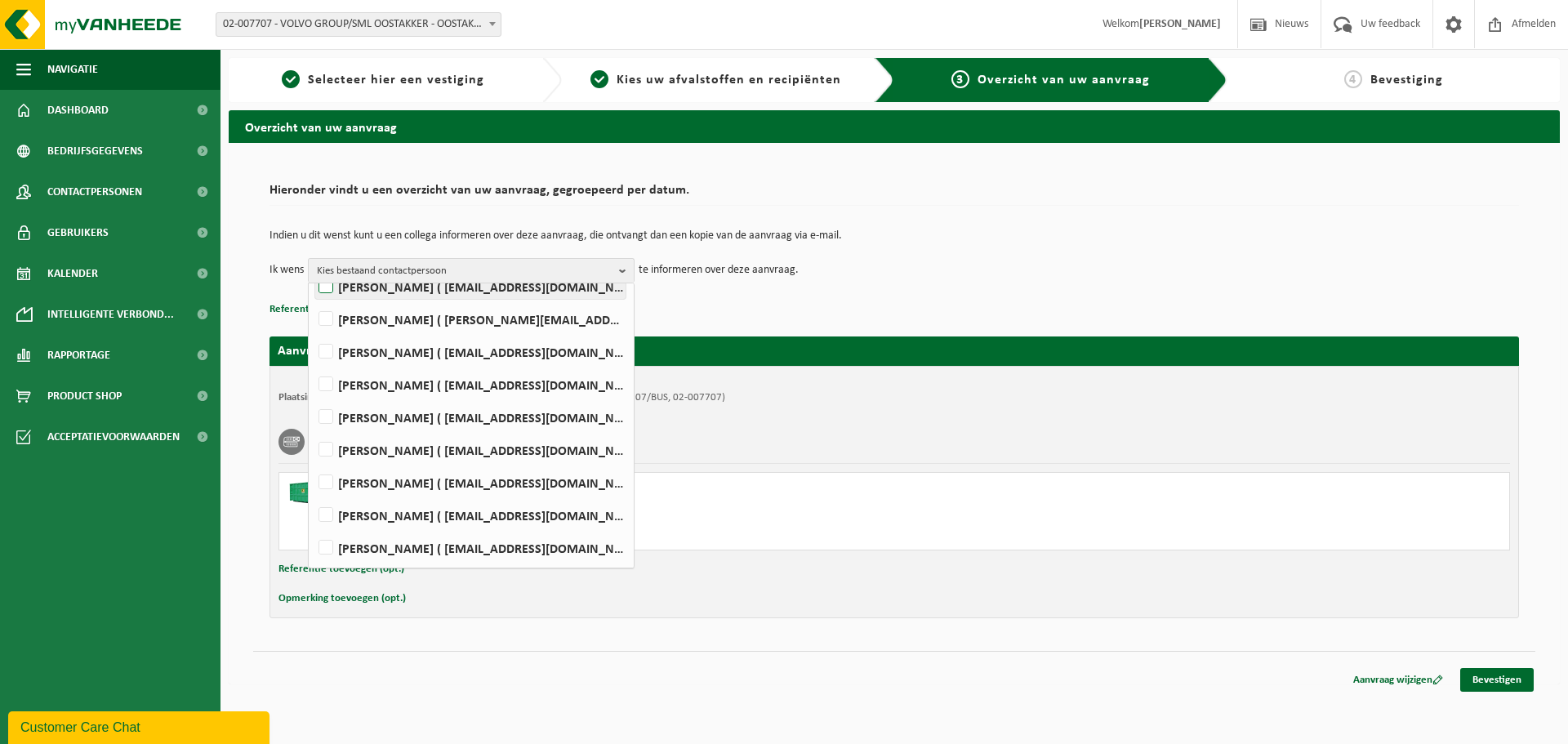
click at [500, 292] on label "Wout Muylaert ( wout.muylaert@volvo.com )" at bounding box center [470, 287] width 310 height 25
click at [312, 266] on input "Wout Muylaert ( wout.muylaert@volvo.com )" at bounding box center [312, 266] width 1 height 1
checkbox input "true"
click at [876, 442] on div "Polypropyleen (PP)/polyethyleentereftalaat (PET) spanbanden" at bounding box center [894, 442] width 1232 height 43
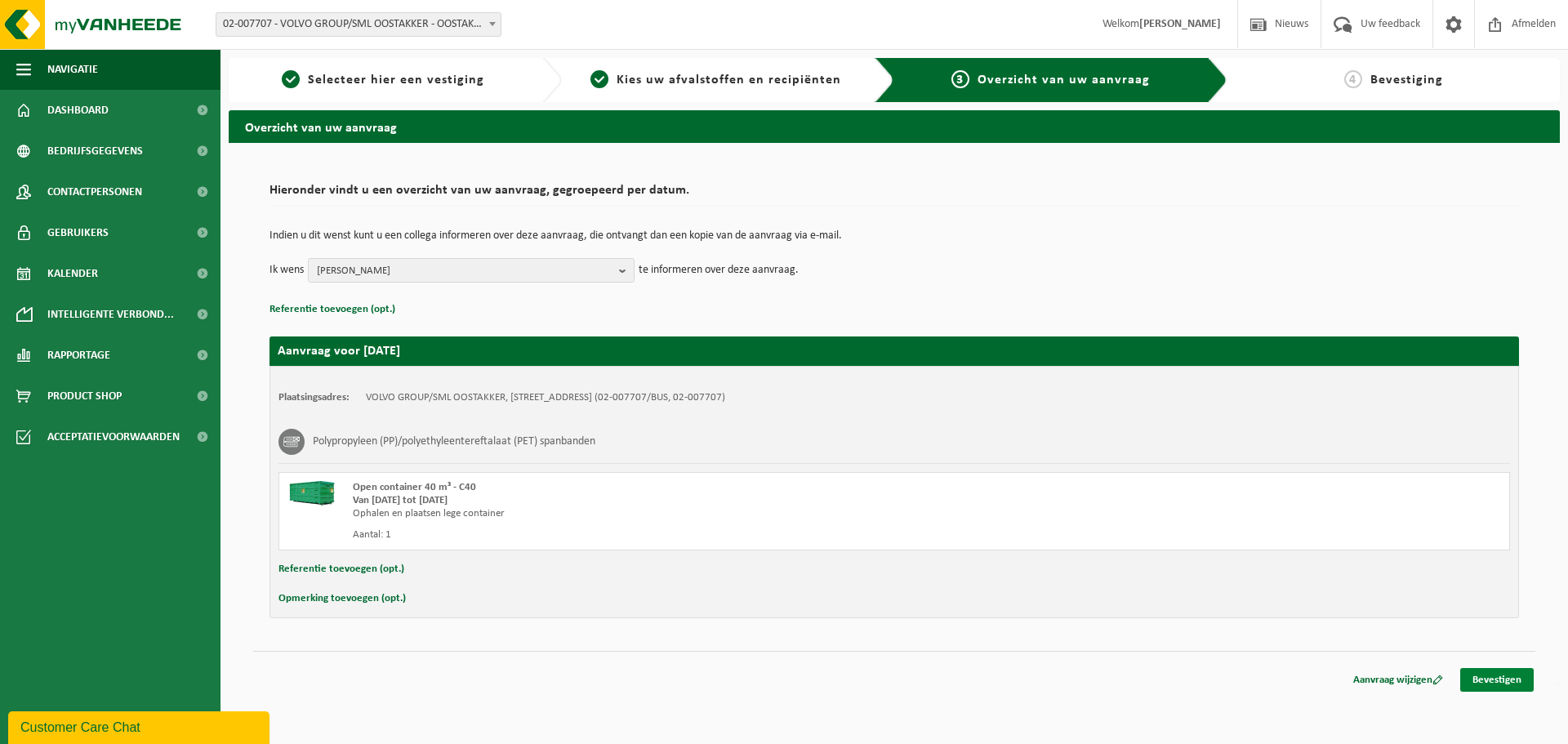
click at [1495, 675] on link "Bevestigen" at bounding box center [1496, 680] width 73 height 24
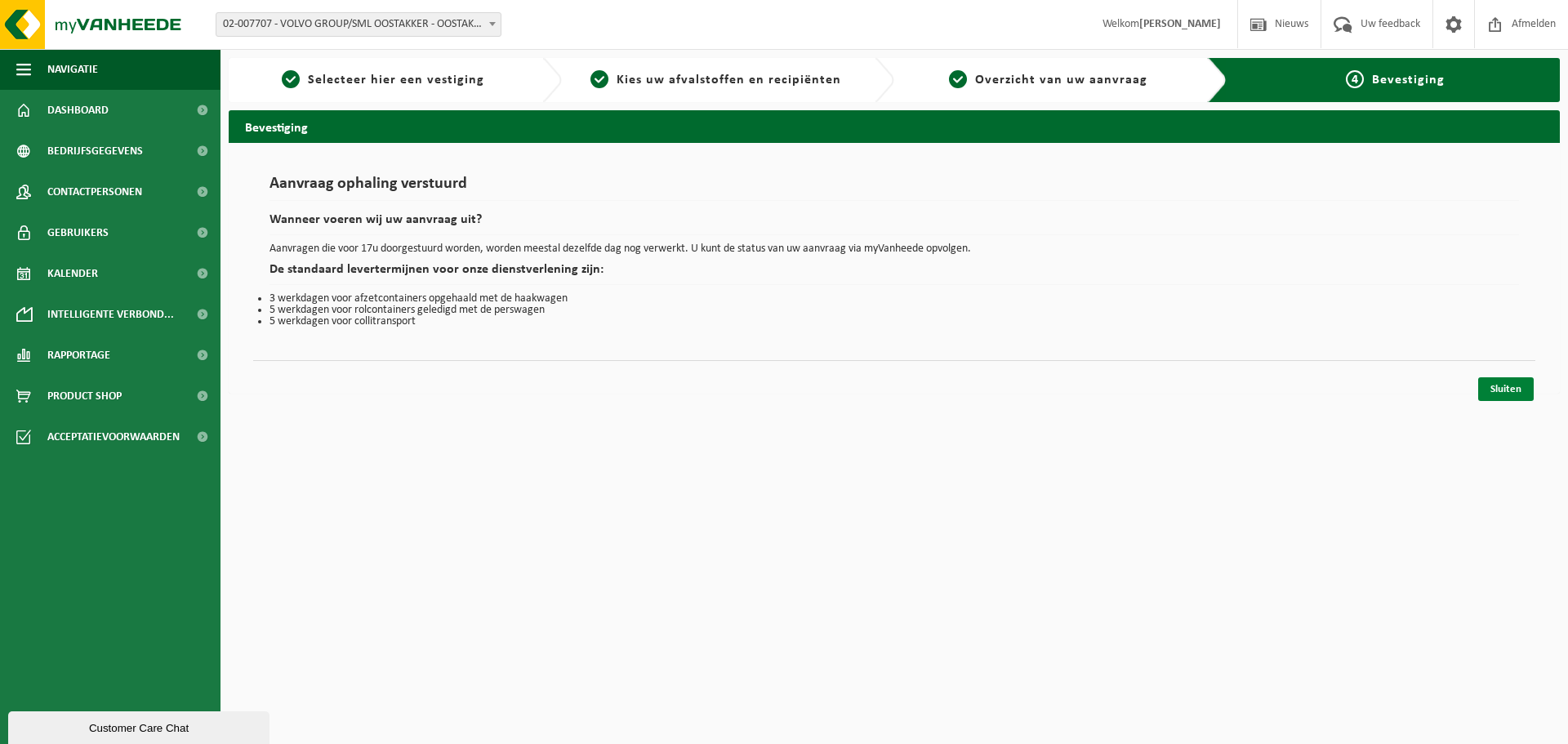
click at [1522, 380] on link "Sluiten" at bounding box center [1505, 389] width 55 height 24
